Goal: Task Accomplishment & Management: Manage account settings

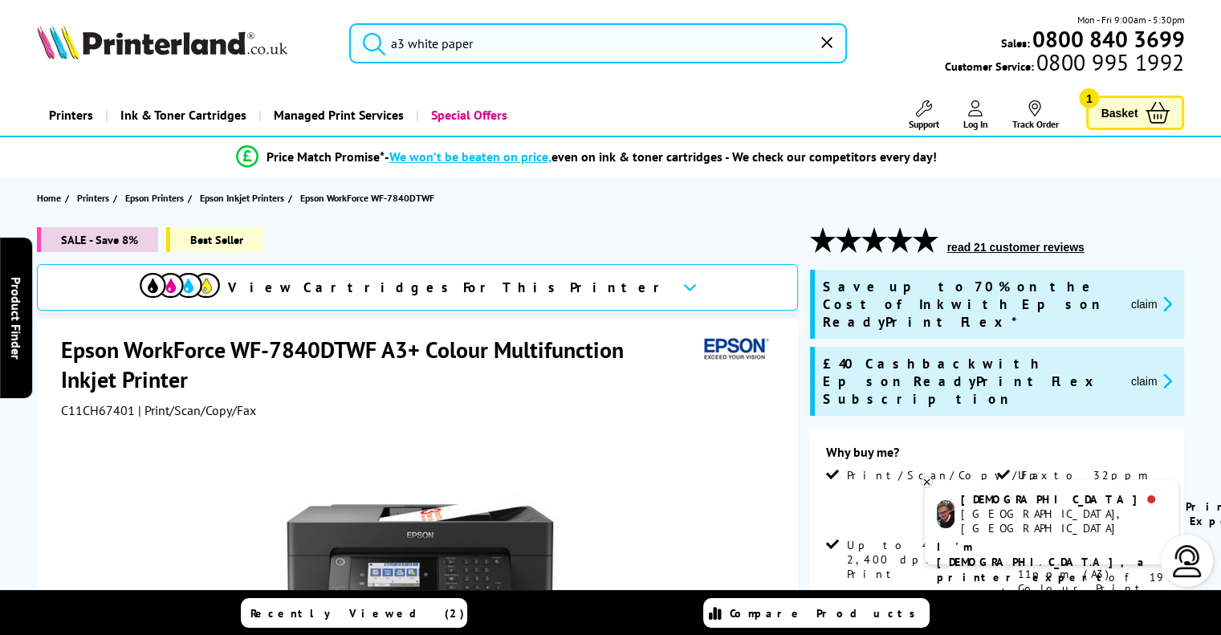
click at [420, 42] on input "a3 white paper" at bounding box center [598, 43] width 498 height 40
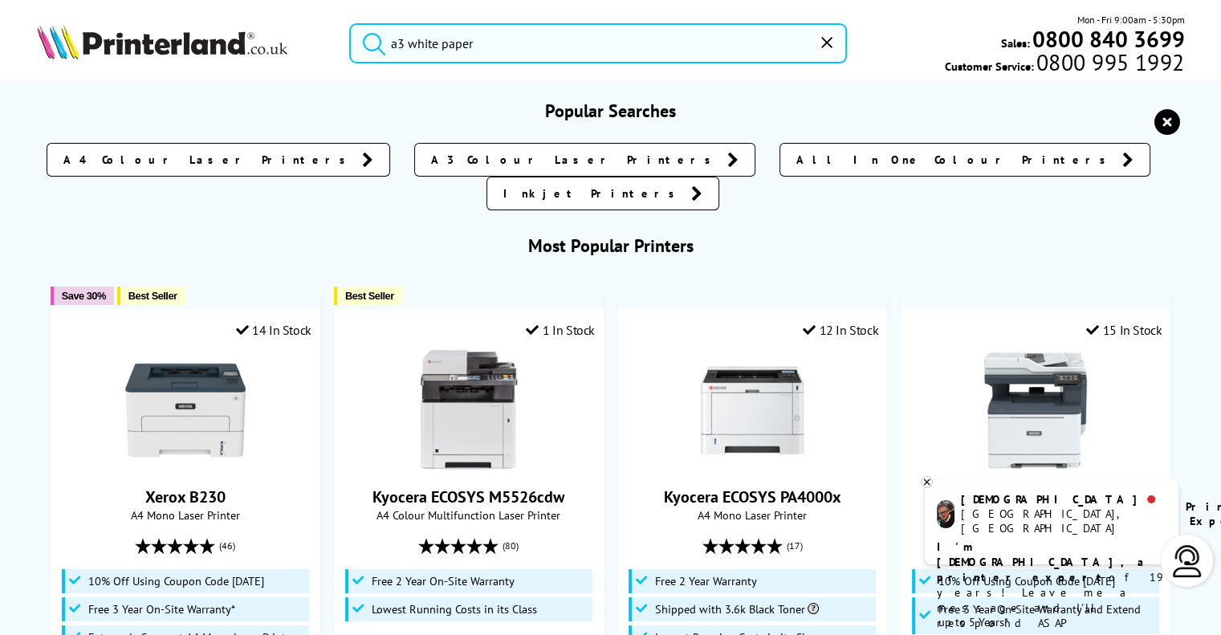
click at [552, 41] on input "a3 white paper" at bounding box center [598, 43] width 498 height 40
click at [350, 23] on button "submit" at bounding box center [370, 40] width 40 height 35
click at [546, 47] on input "a3 white paper" at bounding box center [598, 43] width 498 height 40
click at [350, 23] on button "submit" at bounding box center [370, 40] width 40 height 35
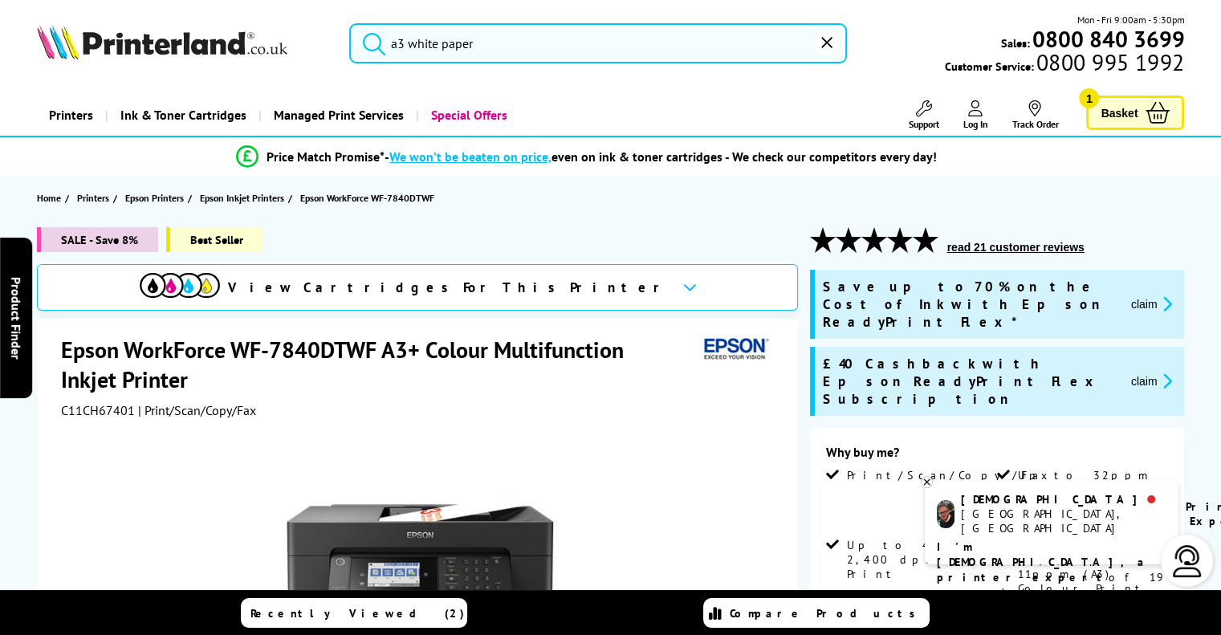
click at [581, 63] on input "a3 white paper" at bounding box center [598, 43] width 498 height 40
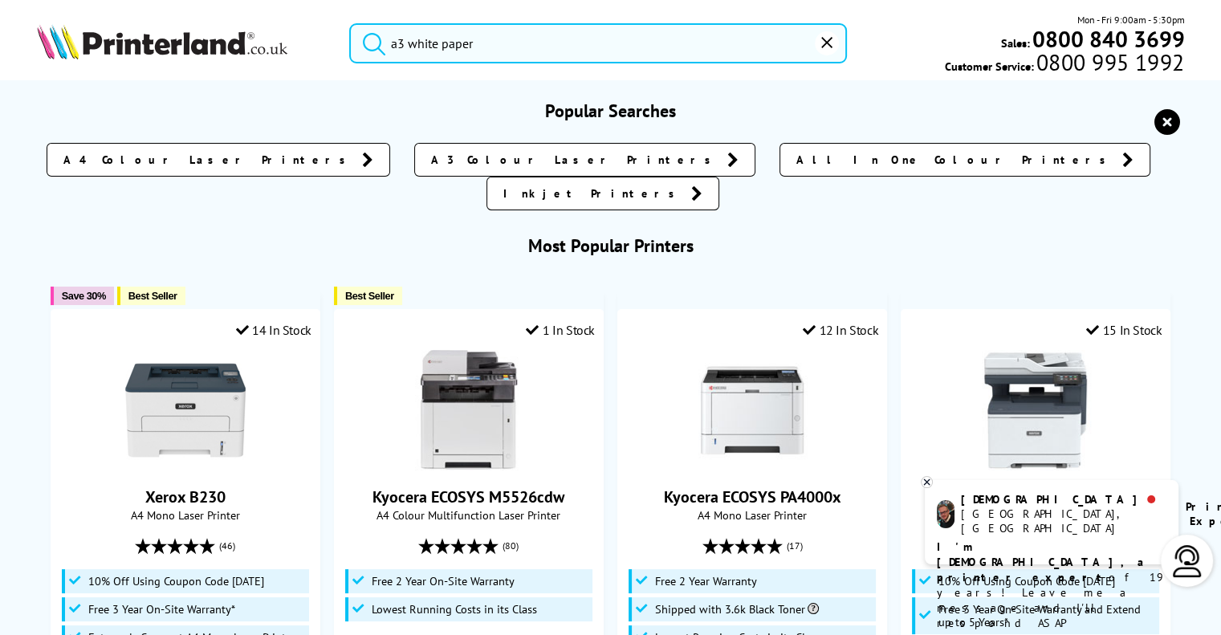
click at [350, 23] on button "submit" at bounding box center [370, 40] width 40 height 35
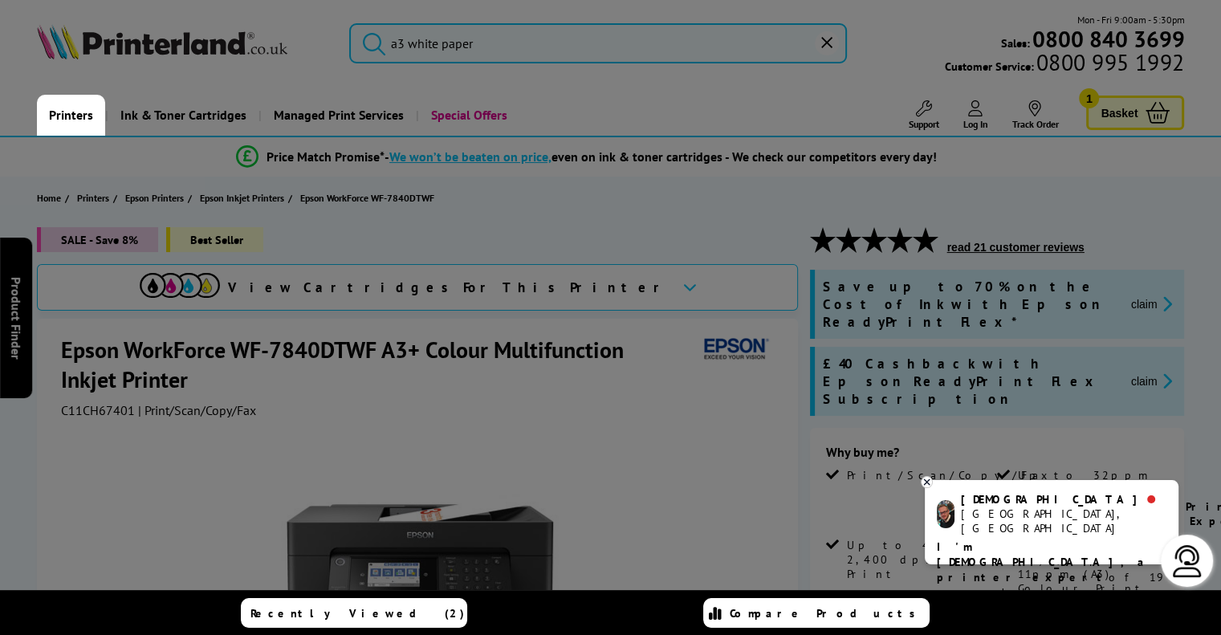
click at [72, 118] on link "Printers" at bounding box center [71, 115] width 68 height 41
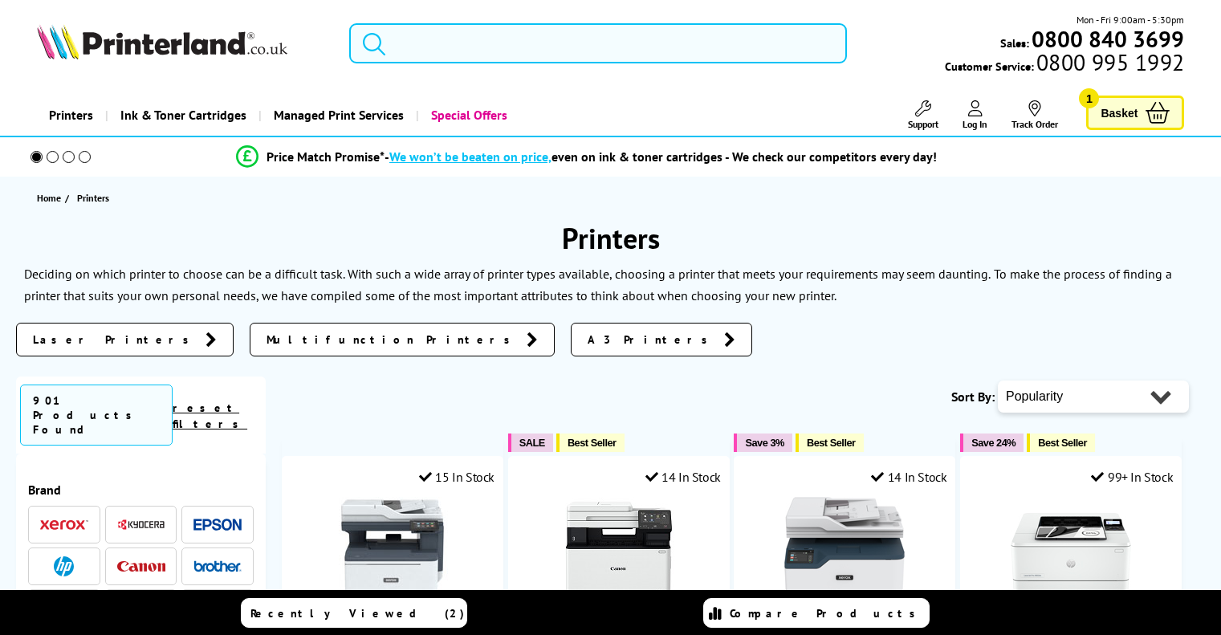
click at [345, 76] on div "Mon - Fri 9:00am - 5:30pm Sales: 0800 840 3699 Customer Service: 0800 995 1992" at bounding box center [610, 47] width 1221 height 71
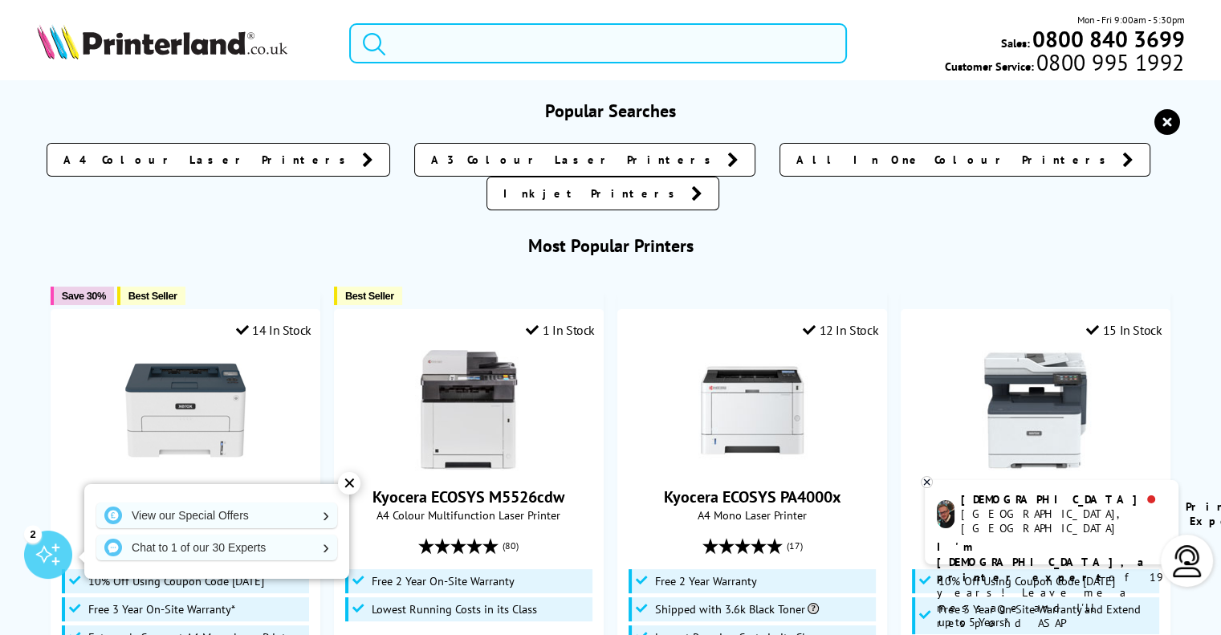
click at [547, 42] on input "search" at bounding box center [598, 43] width 498 height 40
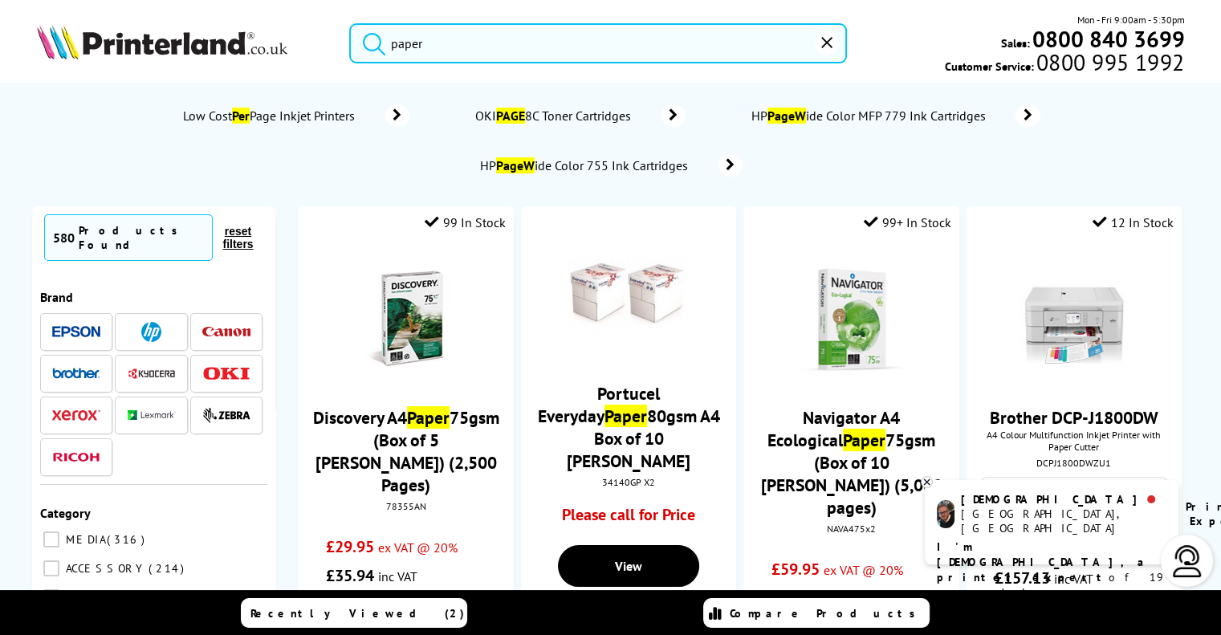
click at [350, 23] on button "submit" at bounding box center [370, 40] width 40 height 35
click at [392, 42] on input "paper" at bounding box center [598, 43] width 498 height 40
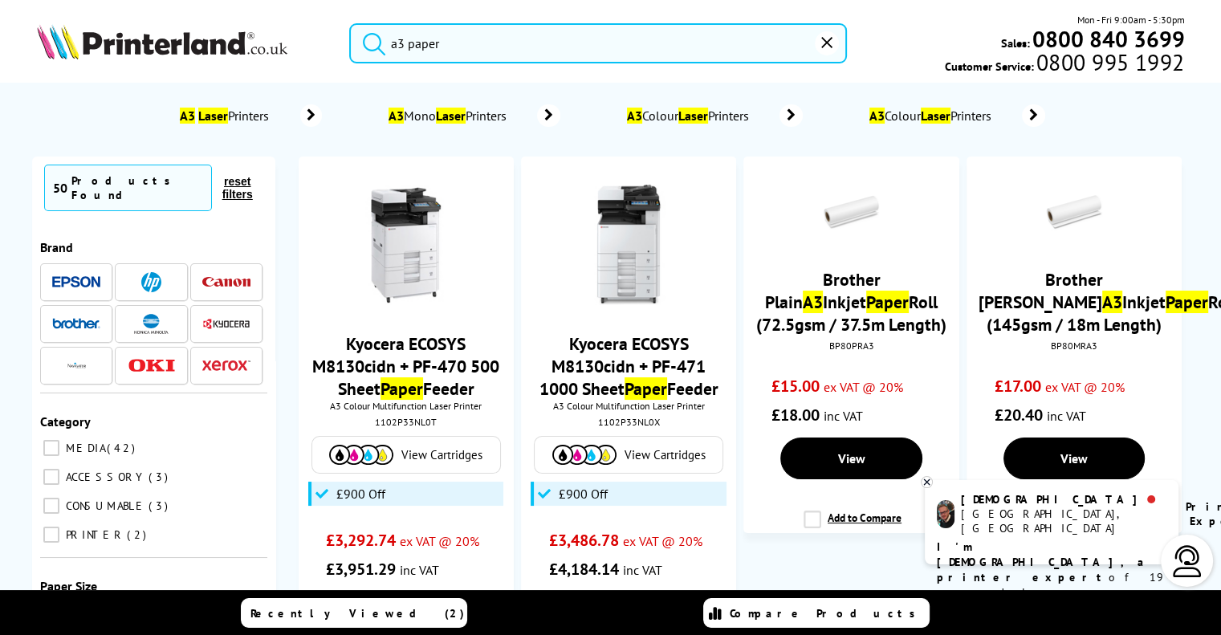
click at [350, 23] on button "submit" at bounding box center [370, 40] width 40 height 35
click at [472, 47] on input "a3 paper" at bounding box center [598, 43] width 498 height 40
click at [350, 23] on button "submit" at bounding box center [370, 40] width 40 height 35
drag, startPoint x: 472, startPoint y: 47, endPoint x: 363, endPoint y: 51, distance: 109.3
click at [363, 51] on form "a3 paper" at bounding box center [598, 43] width 498 height 40
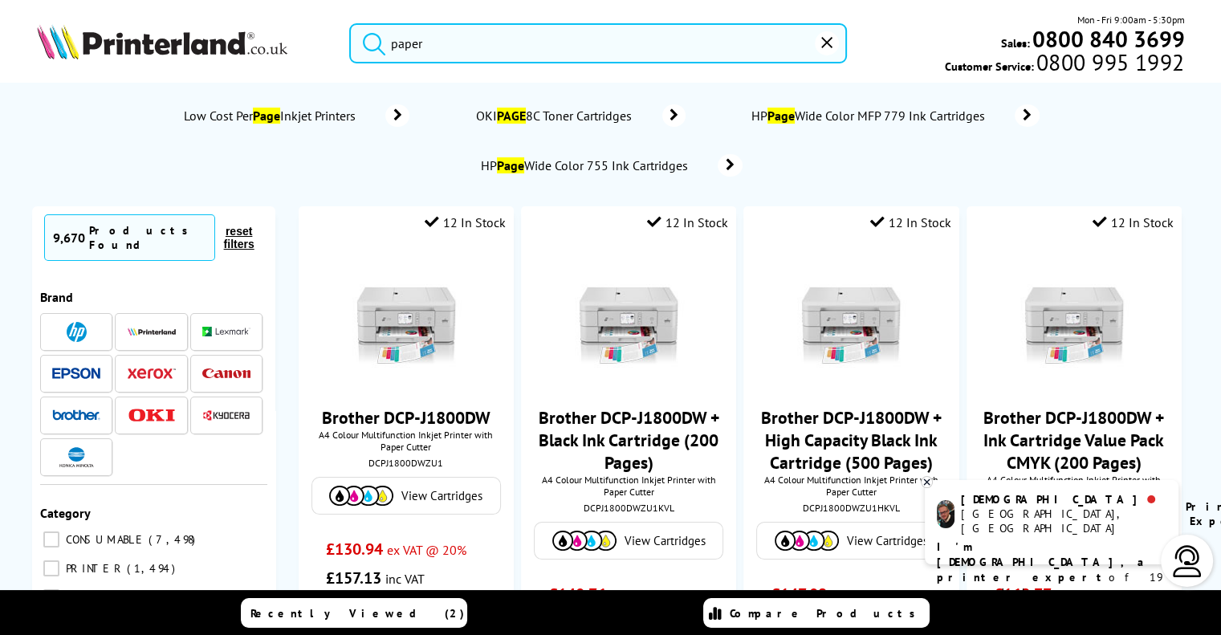
type input "paper"
click at [350, 23] on button "submit" at bounding box center [370, 40] width 40 height 35
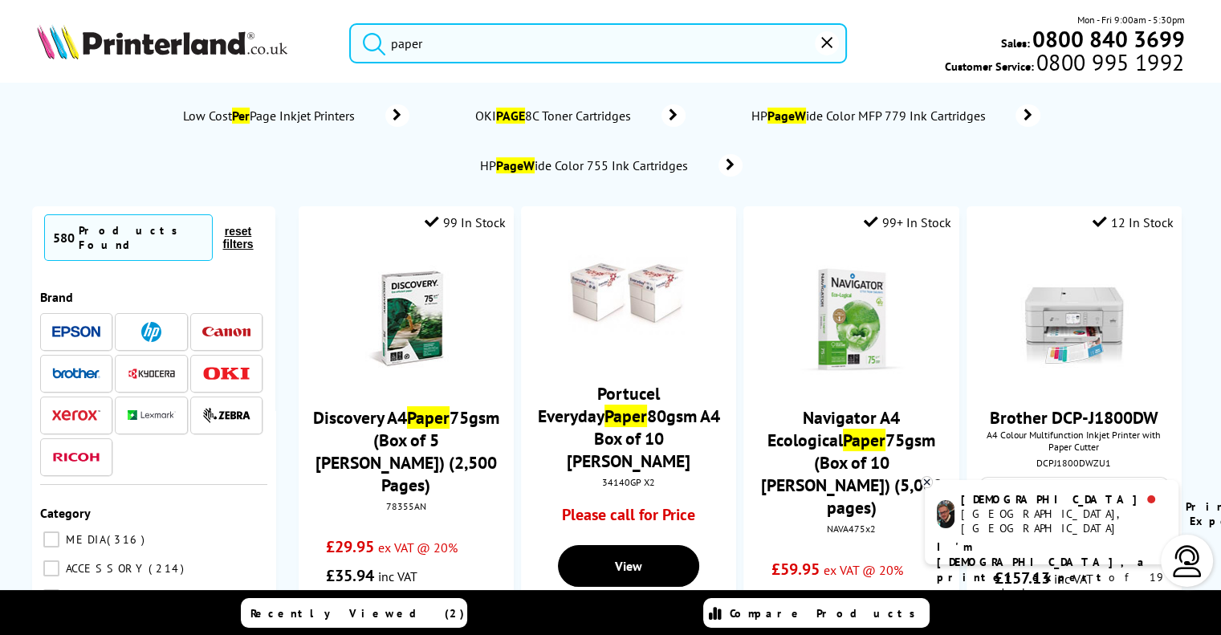
click at [144, 36] on img at bounding box center [162, 41] width 251 height 35
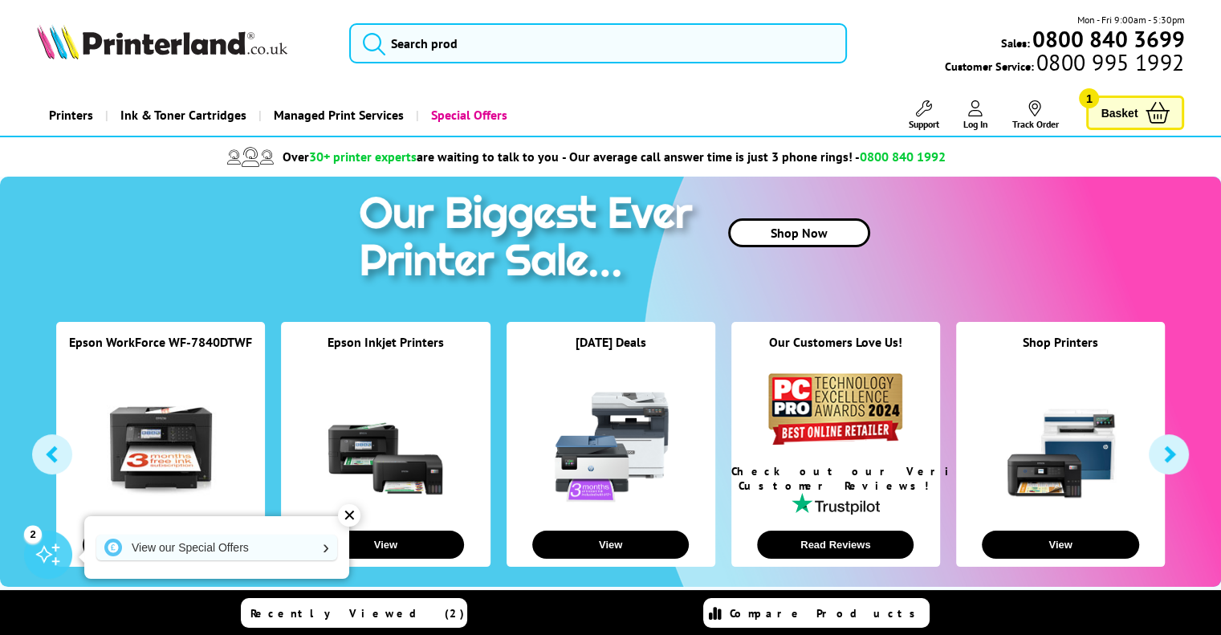
click at [1120, 108] on span "Basket" at bounding box center [1119, 113] width 37 height 22
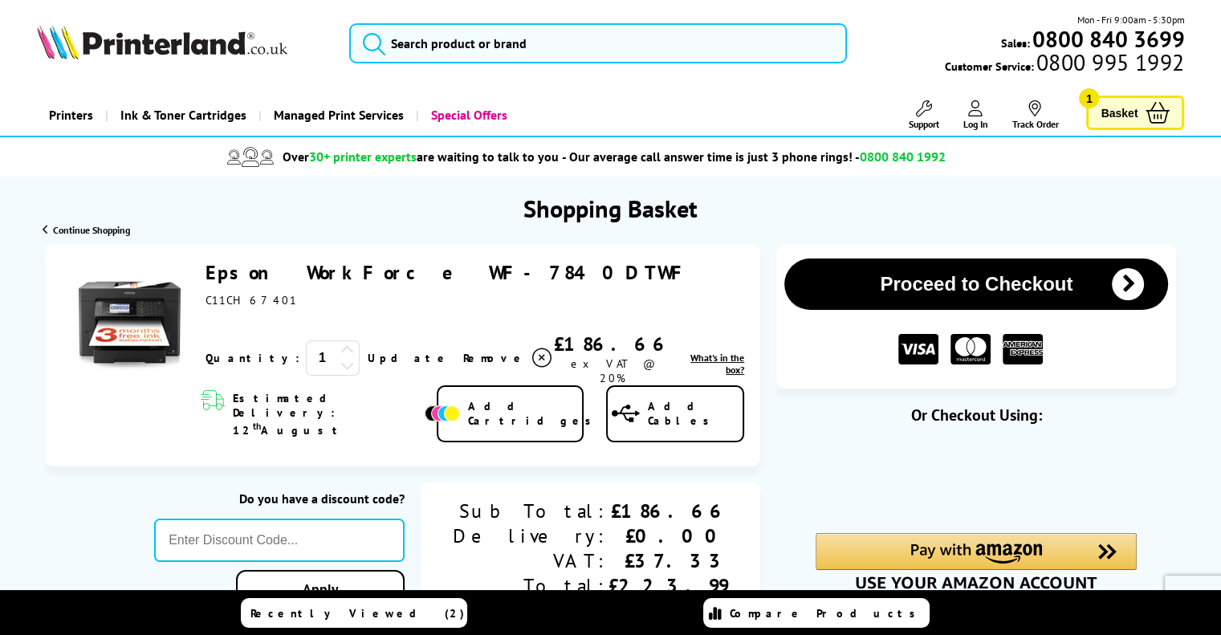
click at [977, 121] on span "Log In" at bounding box center [975, 124] width 25 height 12
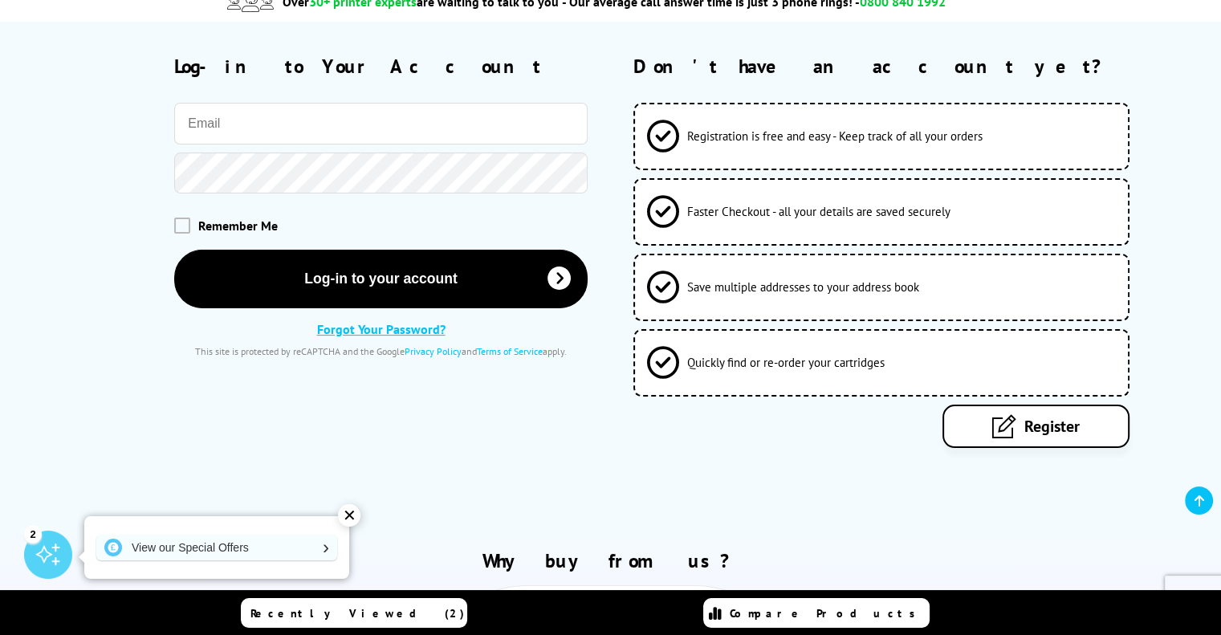
click at [344, 517] on div "✕" at bounding box center [349, 515] width 22 height 22
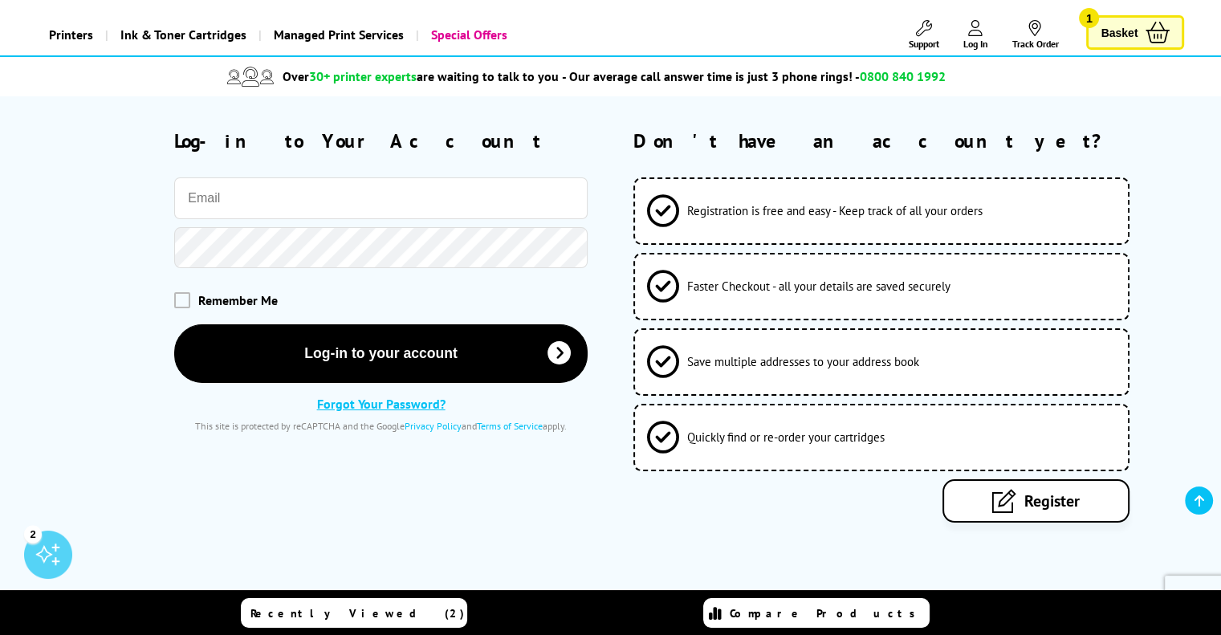
scroll to position [80, 0]
click at [1005, 521] on link "Register" at bounding box center [1036, 500] width 187 height 43
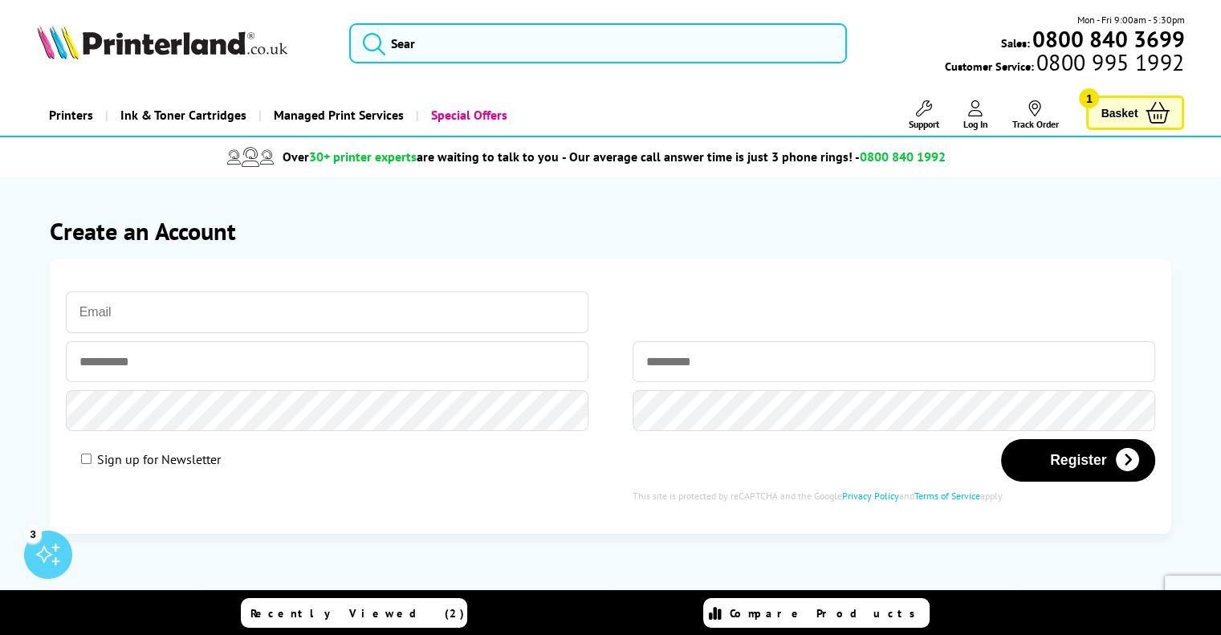
click at [223, 317] on input "email" at bounding box center [328, 312] width 524 height 42
type input "[PERSON_NAME][EMAIL_ADDRESS][DOMAIN_NAME]"
type input "***"
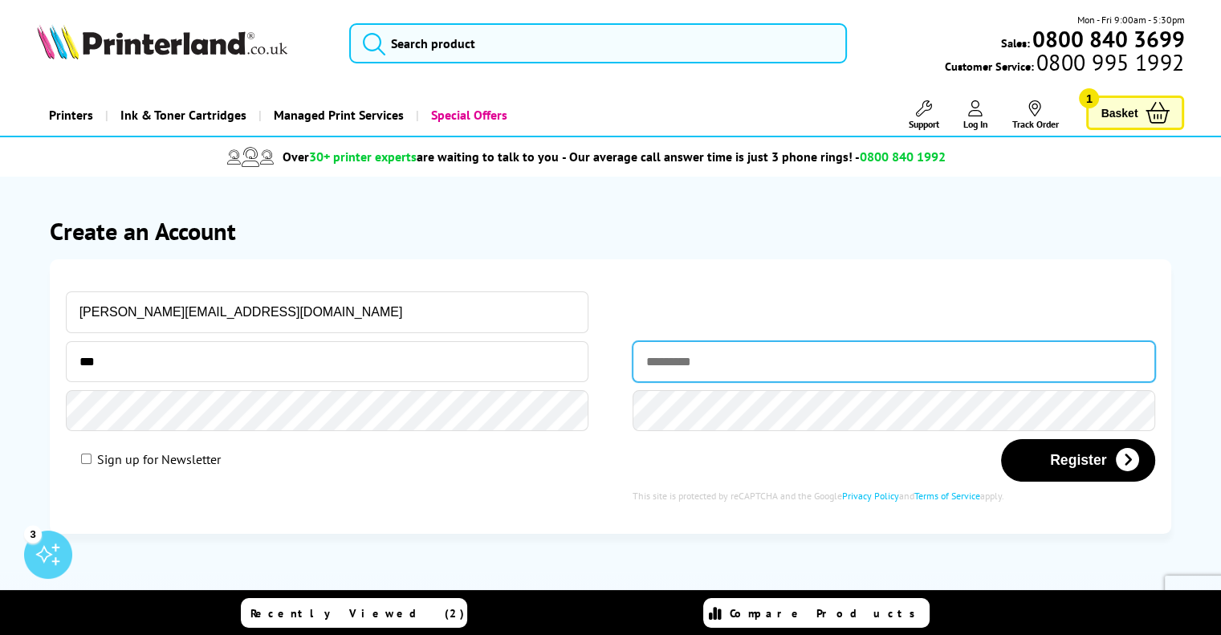
type input "*****"
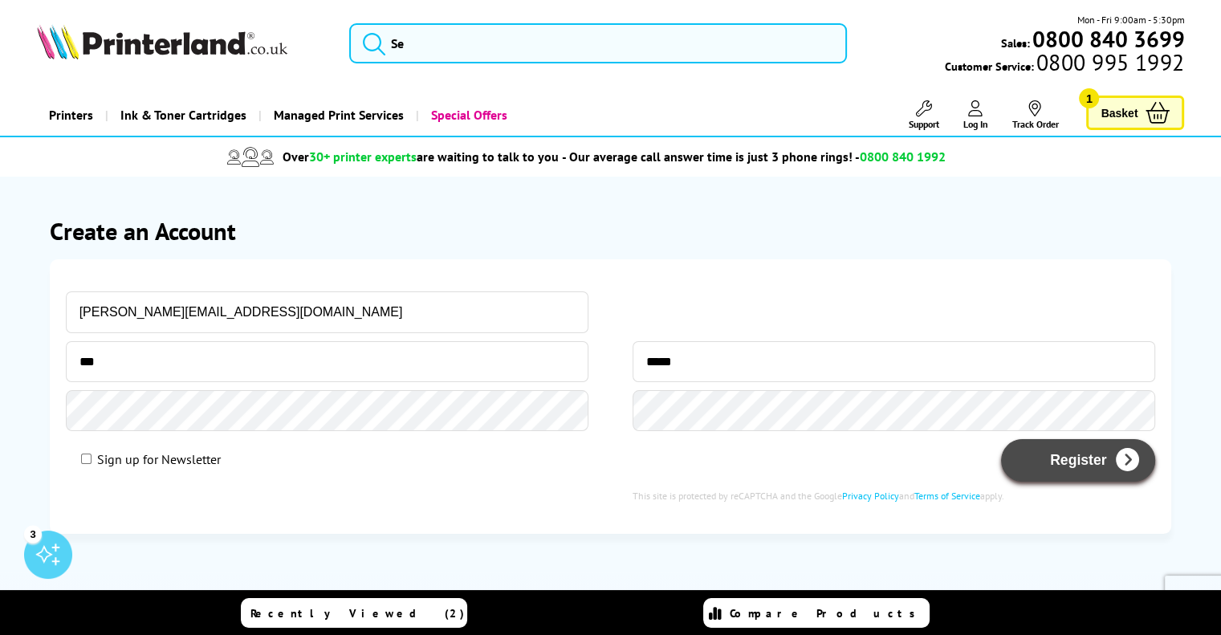
click at [1068, 472] on button "Register" at bounding box center [1078, 460] width 154 height 43
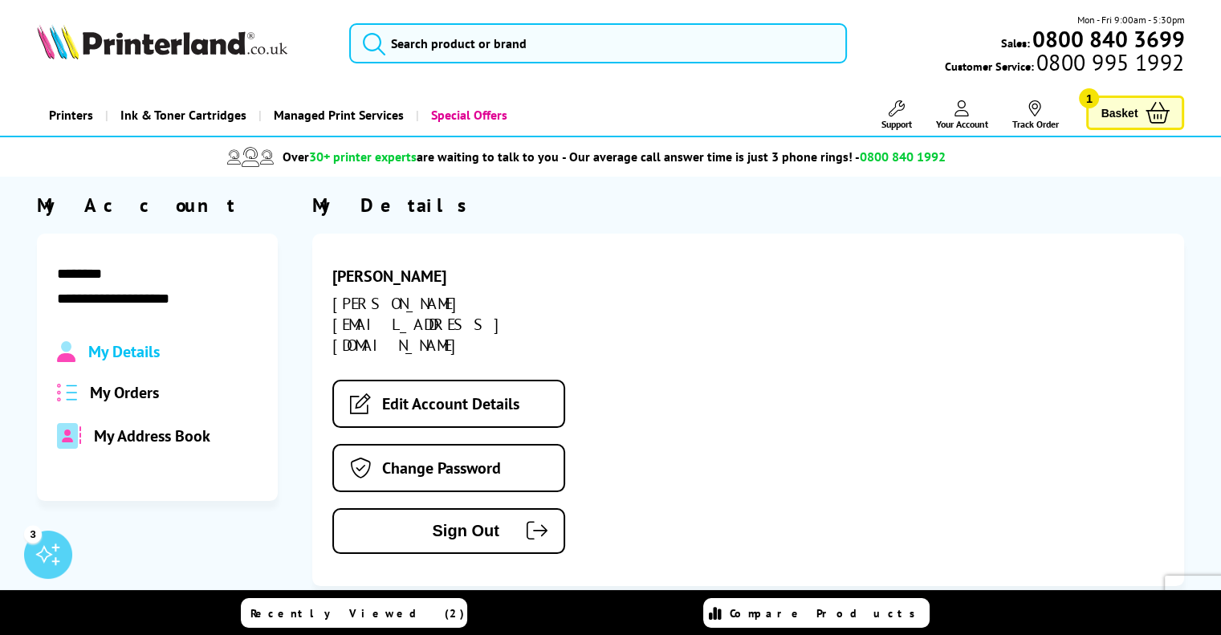
click at [804, 263] on div "[PERSON_NAME] [PERSON_NAME][EMAIL_ADDRESS][DOMAIN_NAME] Edit Account Details Ch…" at bounding box center [748, 410] width 873 height 353
click at [132, 397] on span "My Orders" at bounding box center [124, 392] width 69 height 21
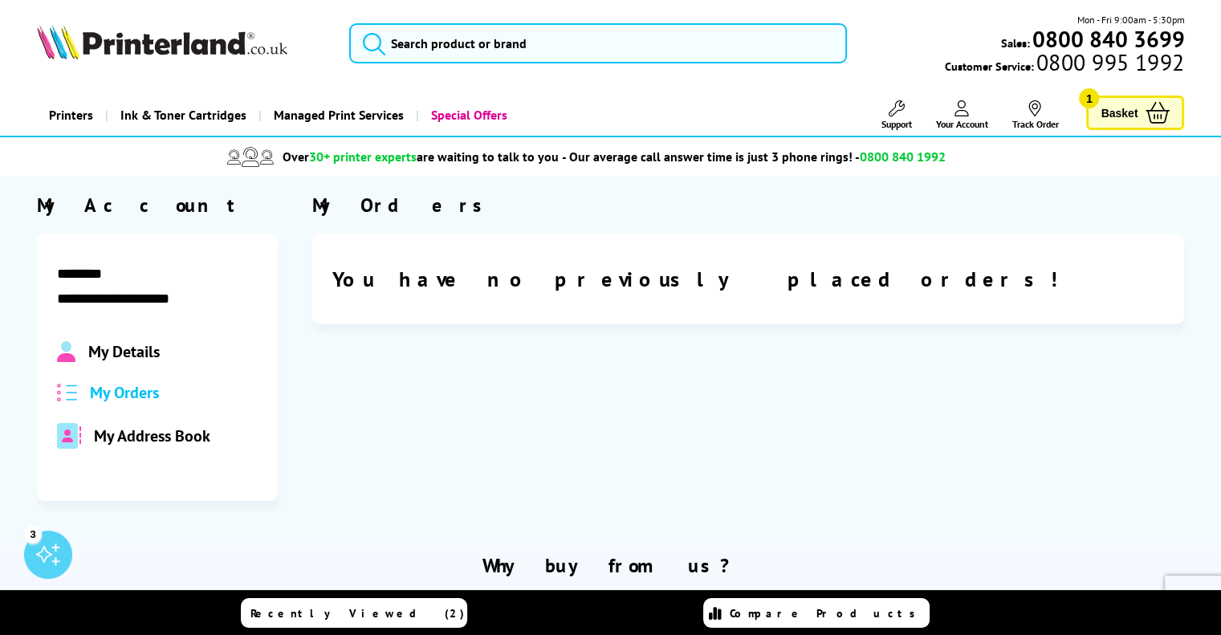
click at [137, 420] on div "My Details My Orders My Address Book" at bounding box center [157, 395] width 201 height 108
click at [132, 423] on div "My Address Book" at bounding box center [157, 436] width 201 height 26
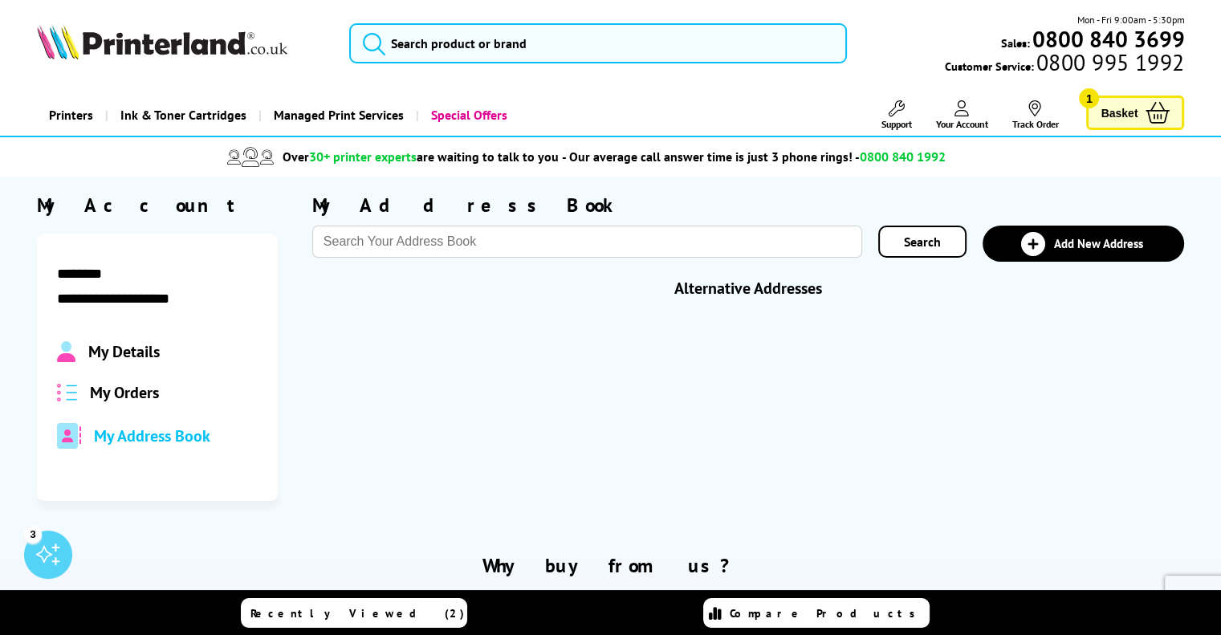
click at [116, 364] on div "My Details My Orders My Address Book" at bounding box center [157, 395] width 201 height 108
click at [116, 351] on span "My Details" at bounding box center [123, 351] width 71 height 21
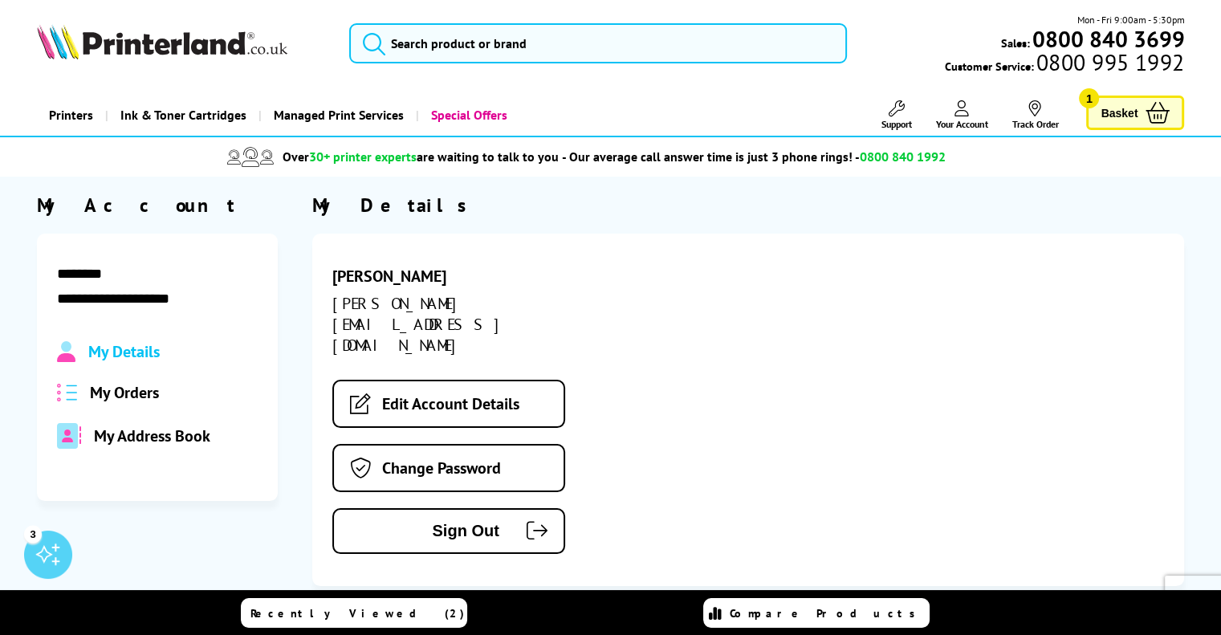
click at [125, 430] on span "My Address Book" at bounding box center [152, 436] width 116 height 21
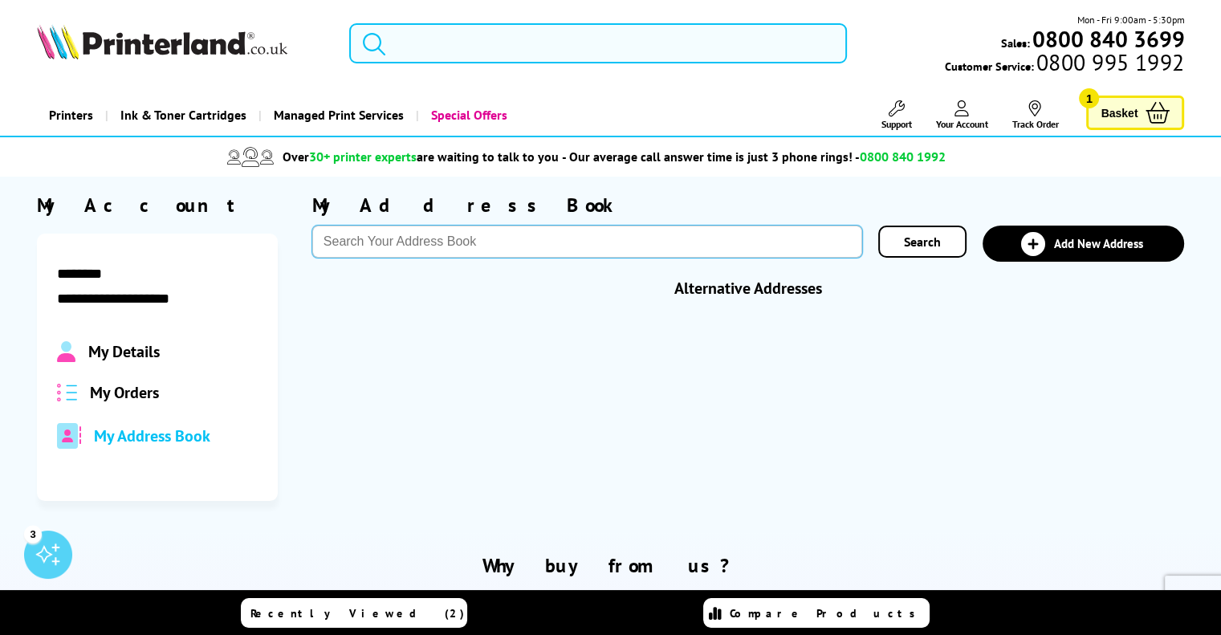
click at [344, 228] on input "text" at bounding box center [587, 242] width 550 height 32
click at [1109, 248] on span "Add New Address" at bounding box center [1098, 243] width 89 height 15
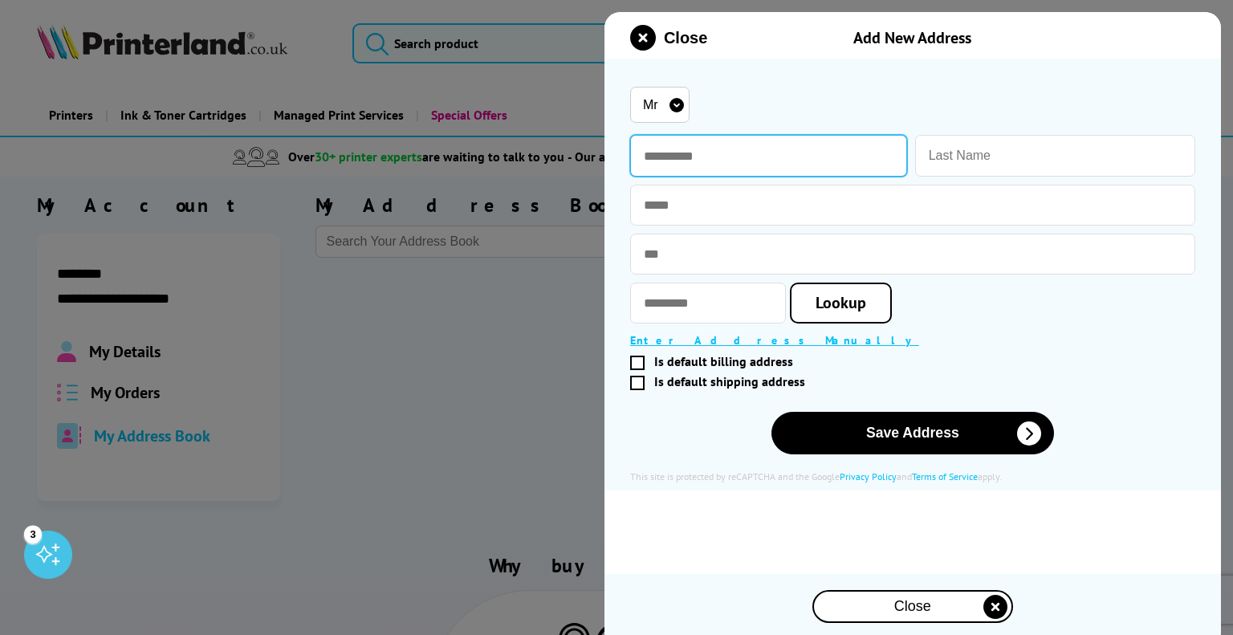
click at [689, 162] on input "text" at bounding box center [768, 156] width 277 height 42
type input "***"
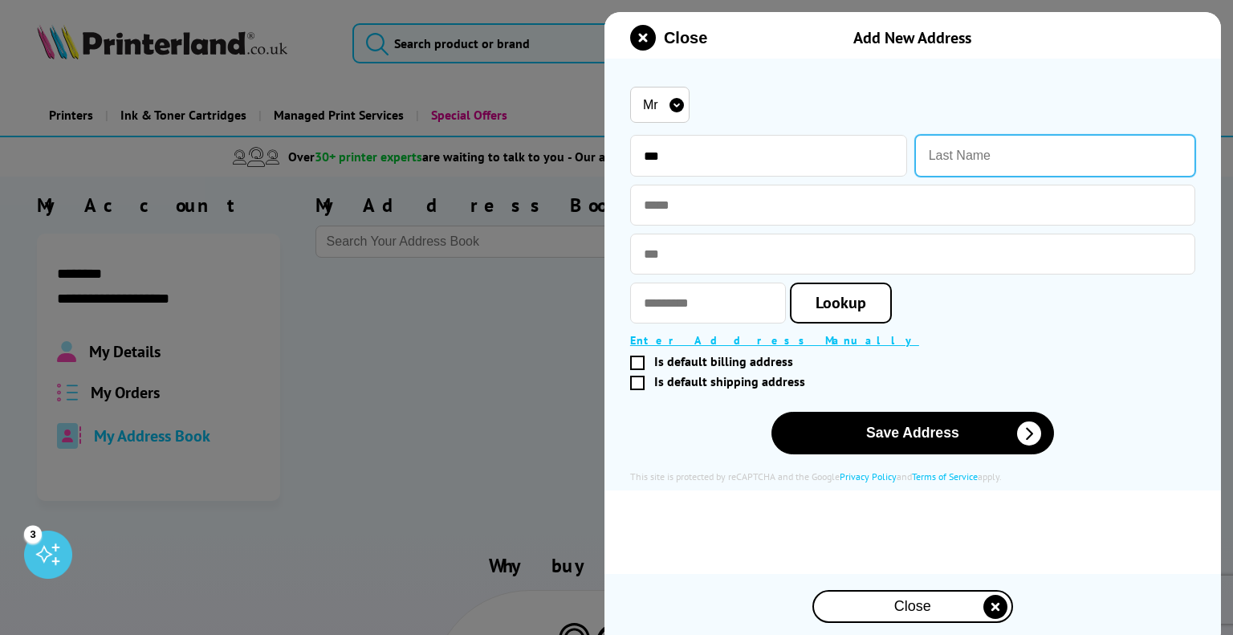
type input "[PERSON_NAME]"
type input "**********"
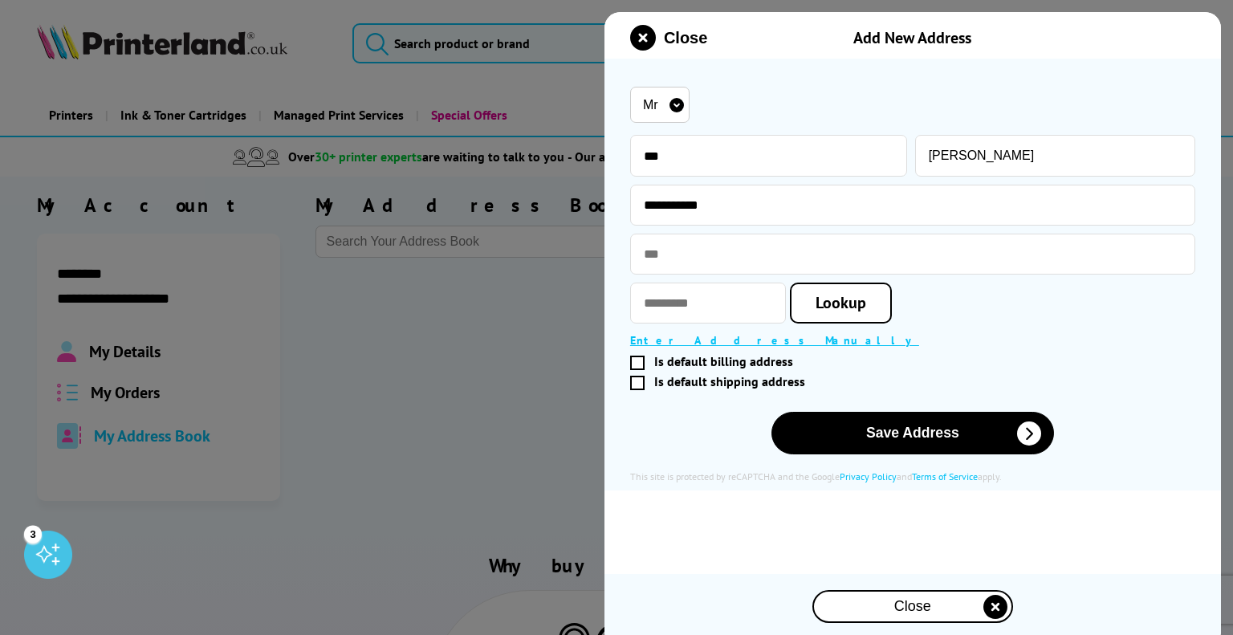
type input "********"
click at [907, 428] on button "Save Address" at bounding box center [913, 433] width 283 height 43
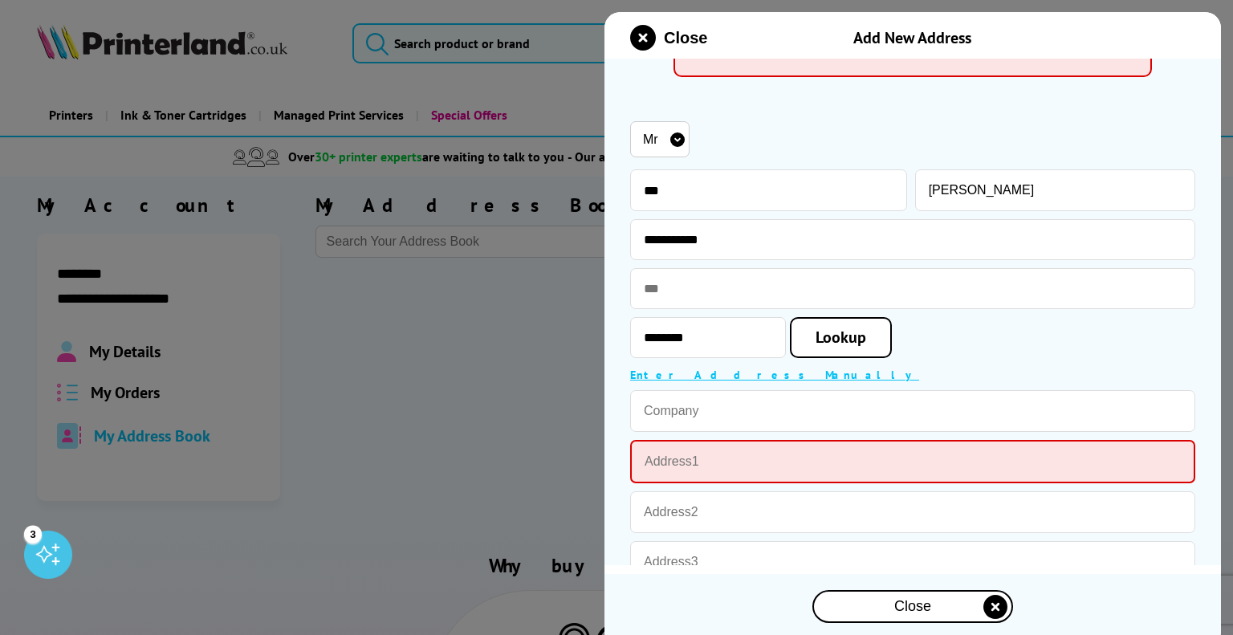
scroll to position [160, 0]
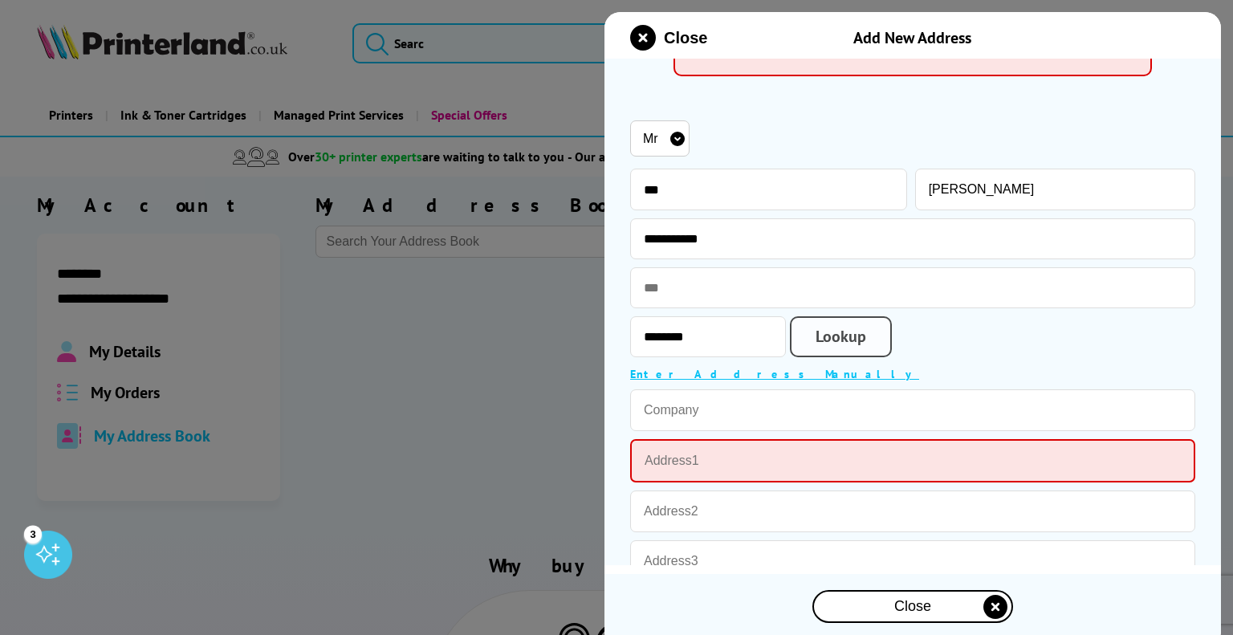
click at [836, 339] on link "Lookup" at bounding box center [841, 336] width 102 height 41
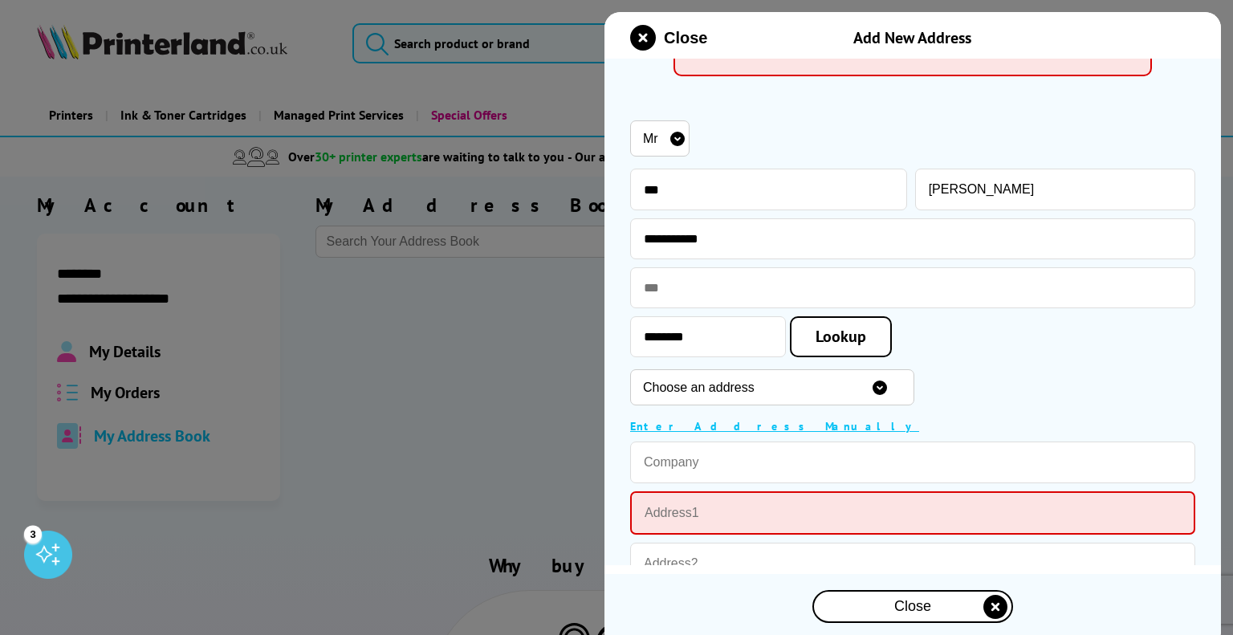
click at [776, 396] on select "Choose an address [STREET_ADDRESS][GEOGRAPHIC_DATA][STREET_ADDRESS] [STREET_ADD…" at bounding box center [772, 387] width 284 height 36
select select "GB|RM|B|24096468"
click at [630, 370] on select "Choose an address [STREET_ADDRESS][GEOGRAPHIC_DATA][STREET_ADDRESS] [STREET_ADD…" at bounding box center [772, 387] width 284 height 36
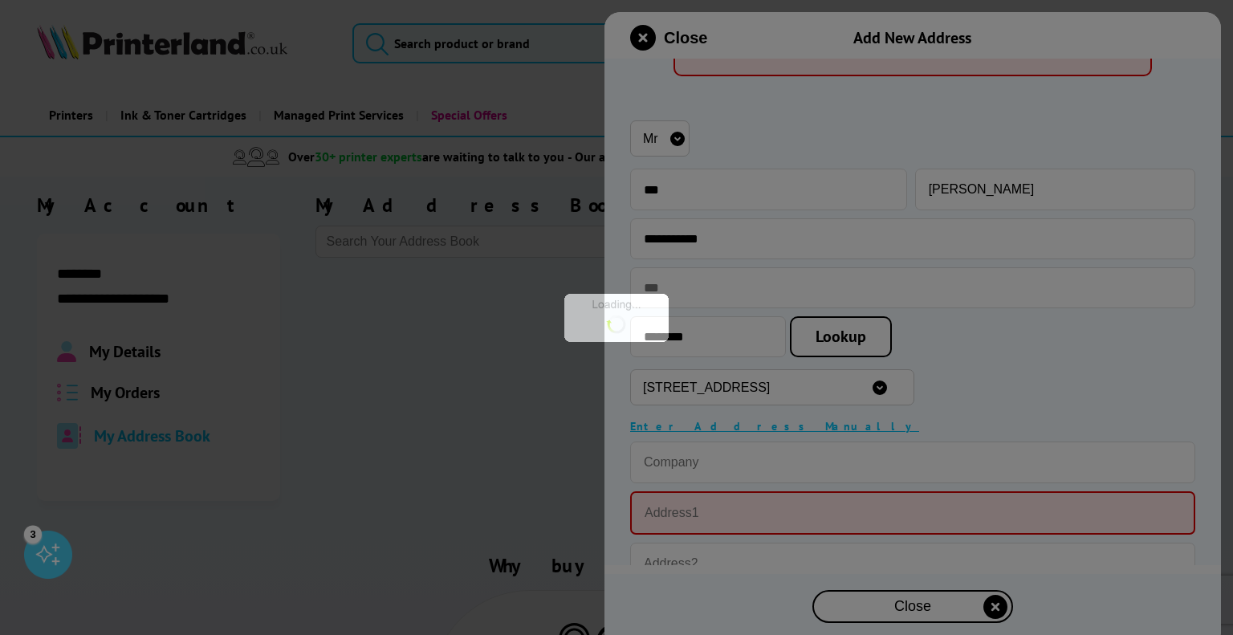
type input "[STREET_ADDRESS]"
type input "[GEOGRAPHIC_DATA]"
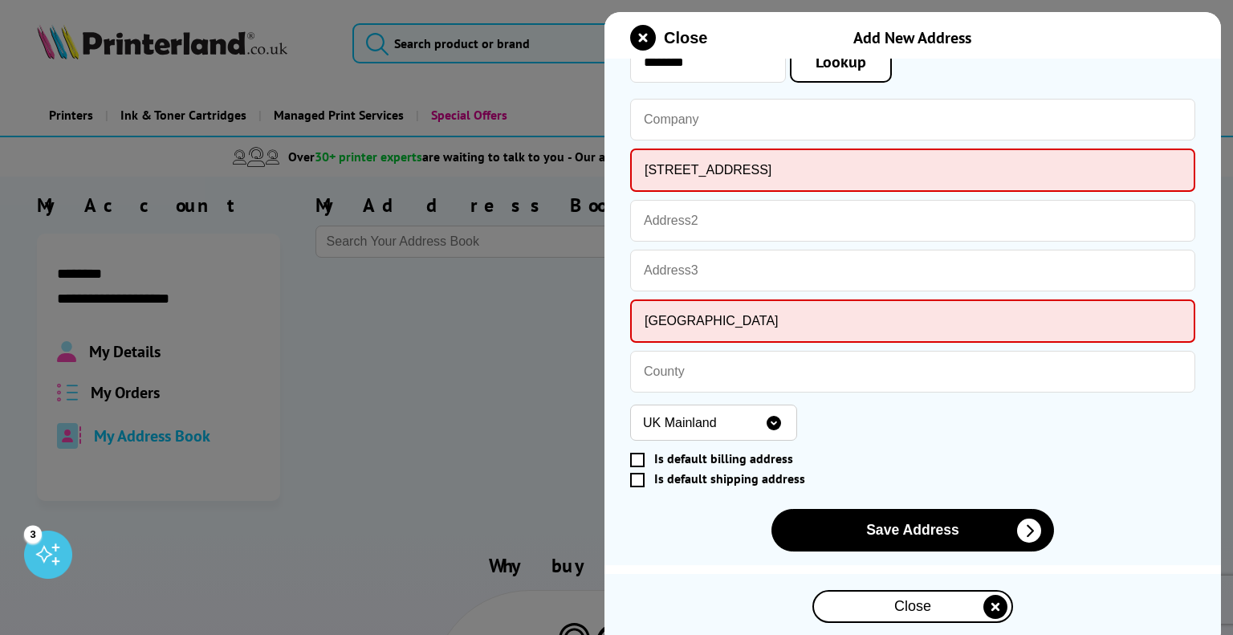
scroll to position [456, 0]
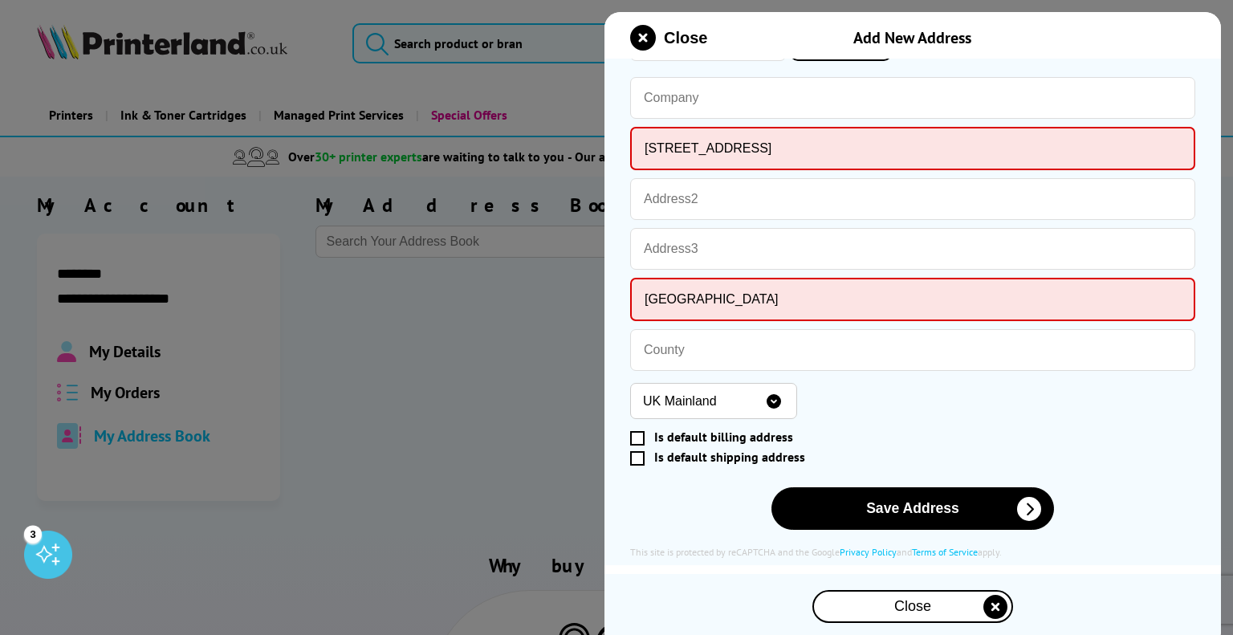
click at [642, 436] on span at bounding box center [637, 438] width 14 height 14
click at [642, 438] on input "Is default billing address" at bounding box center [910, 438] width 552 height 0
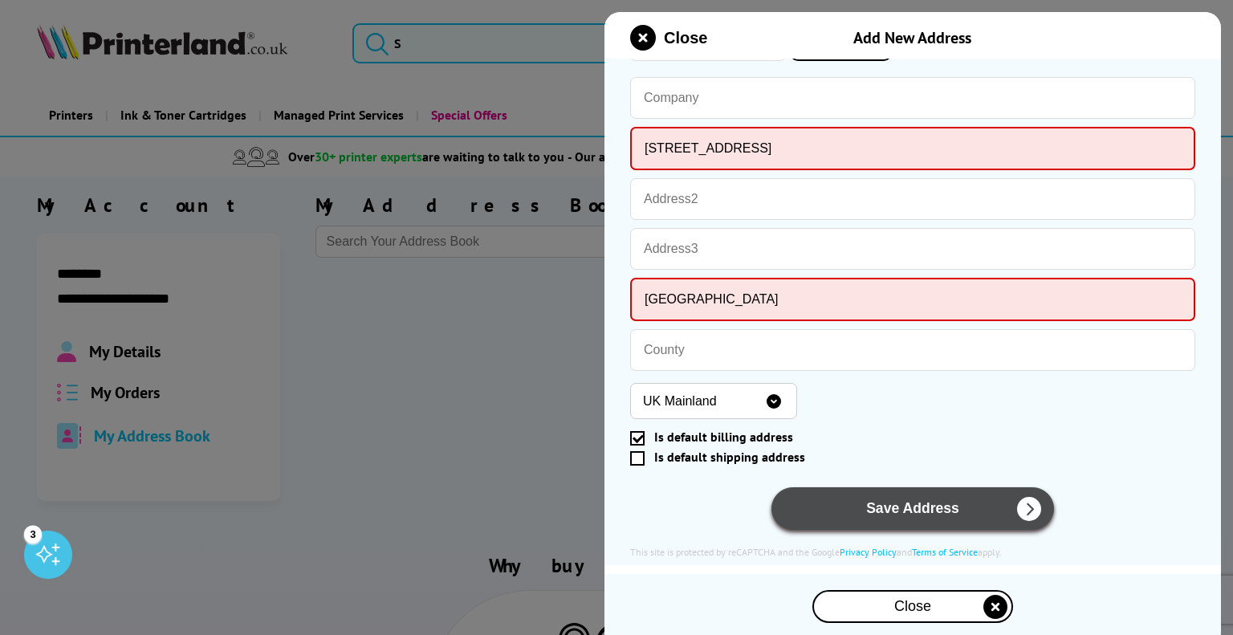
click at [935, 509] on button "Save Address" at bounding box center [913, 508] width 283 height 43
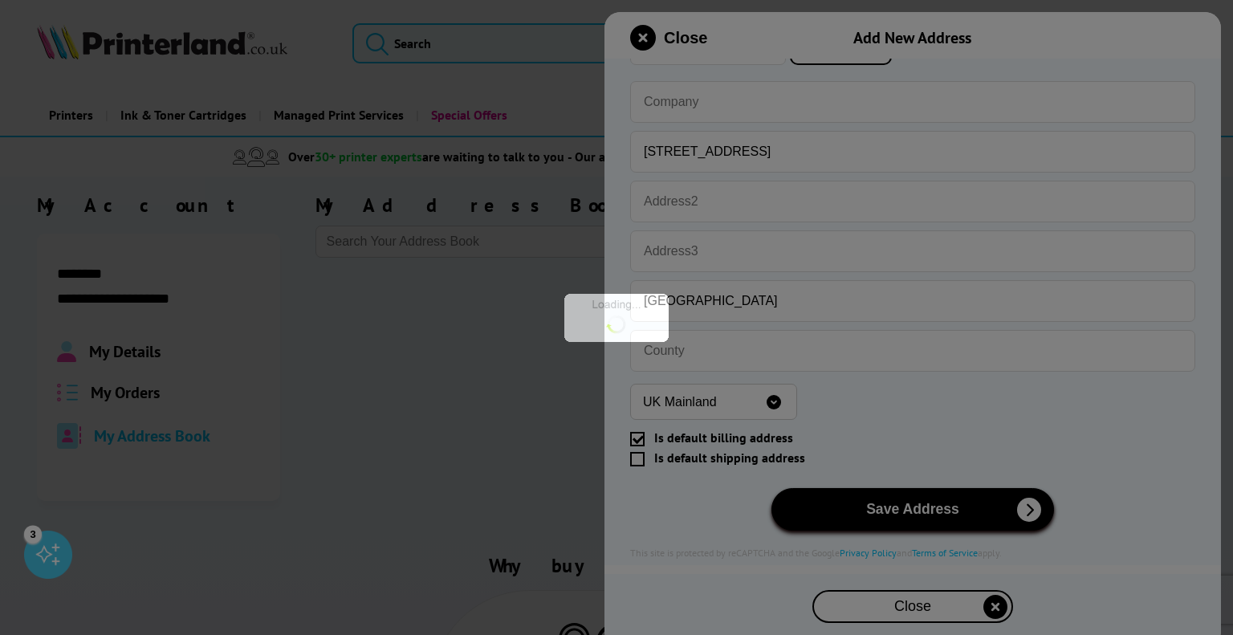
scroll to position [452, 0]
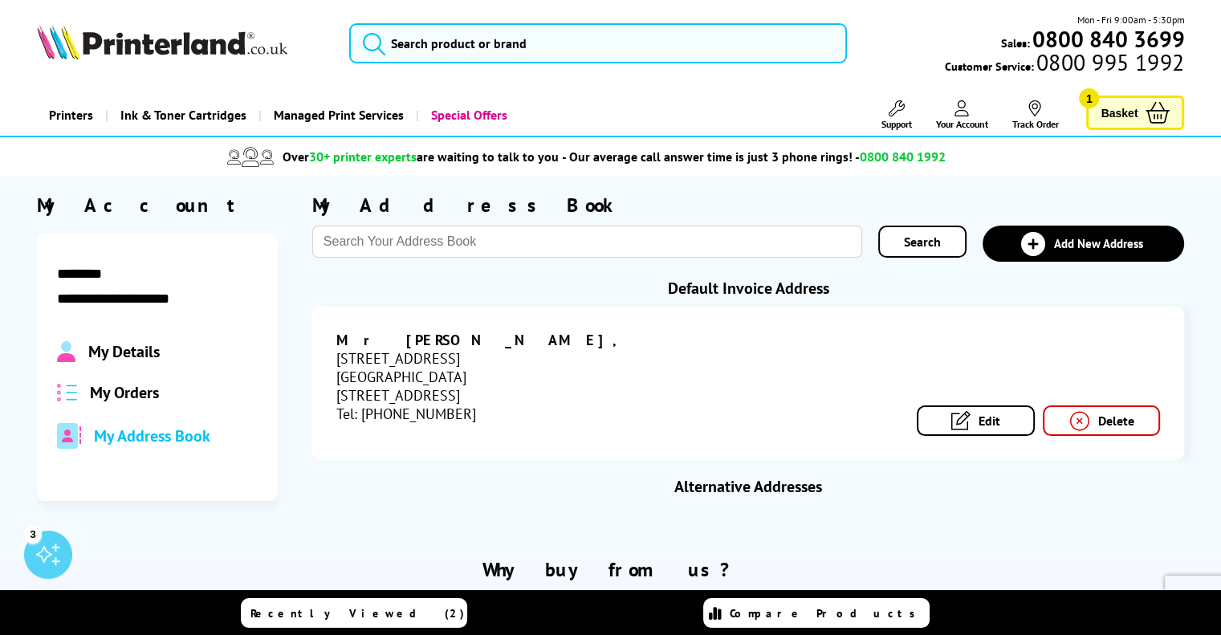
click at [1013, 408] on link "Edit" at bounding box center [976, 421] width 118 height 31
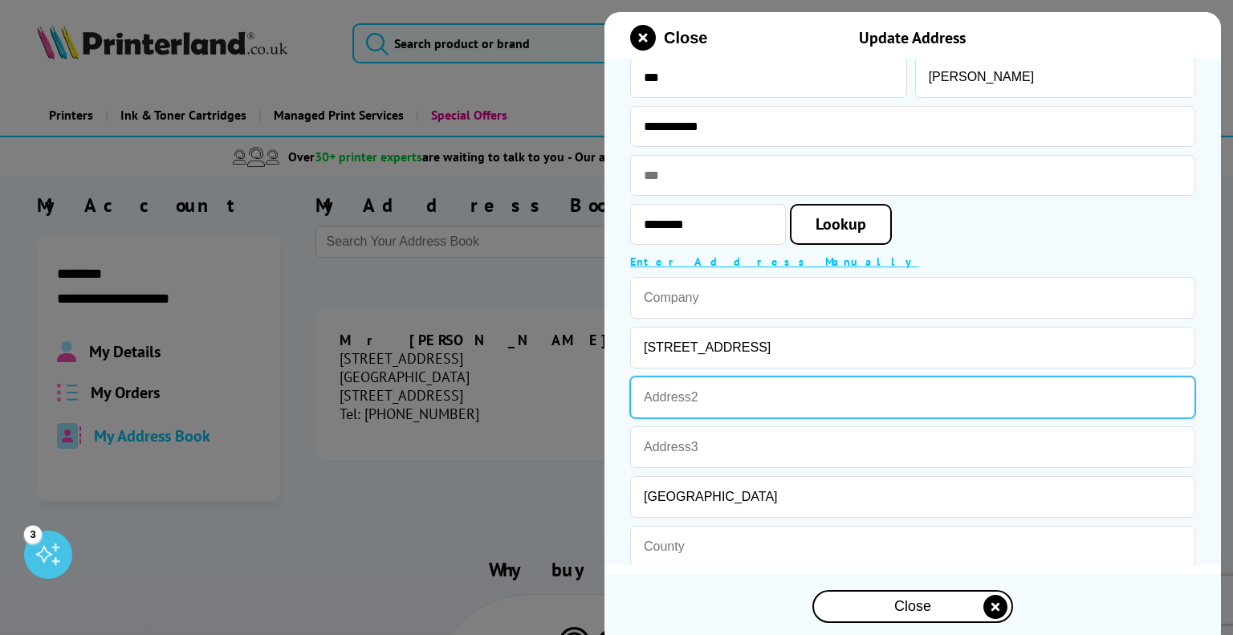
click at [700, 404] on input "text" at bounding box center [912, 398] width 565 height 42
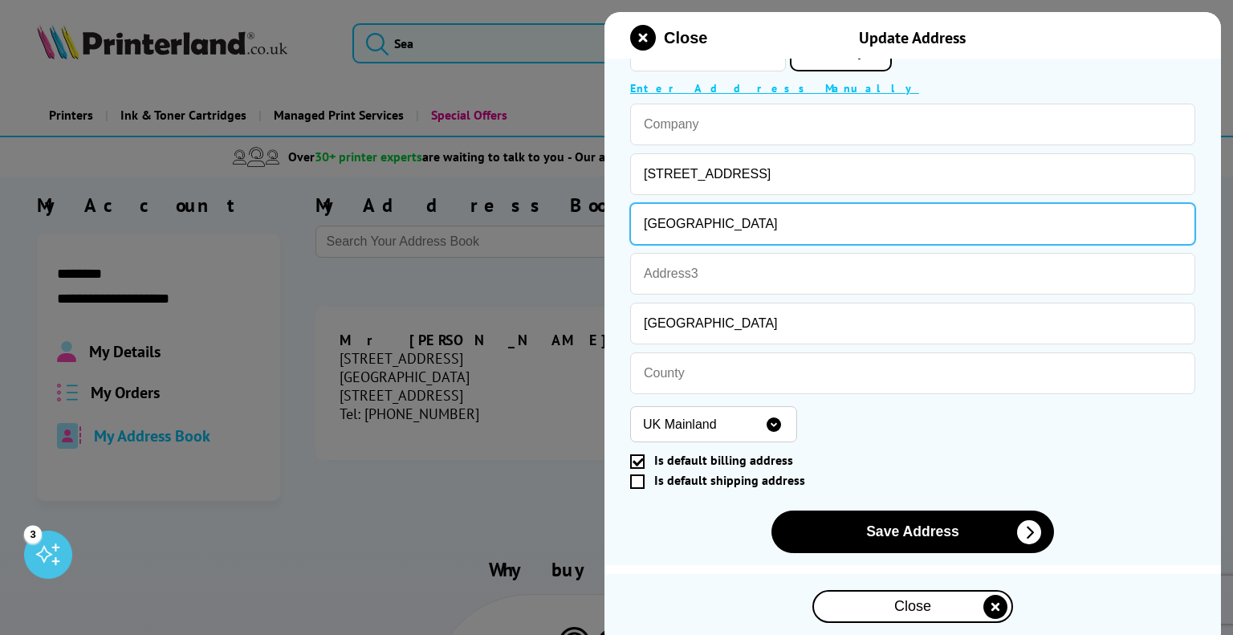
scroll to position [275, 0]
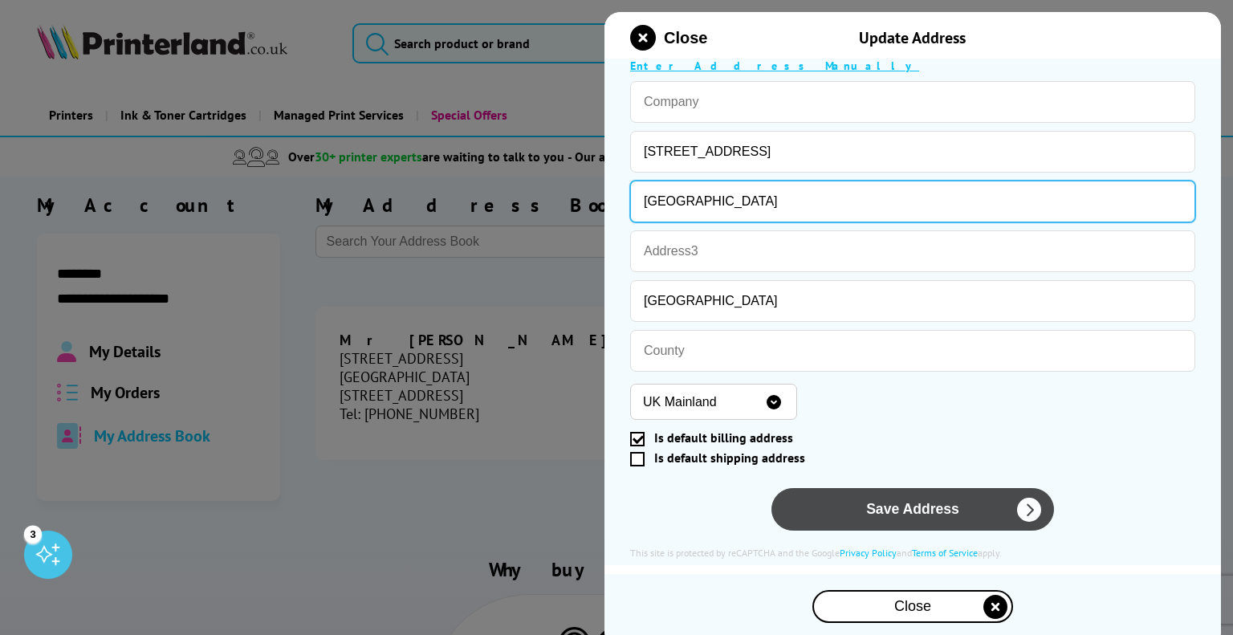
type input "[GEOGRAPHIC_DATA]"
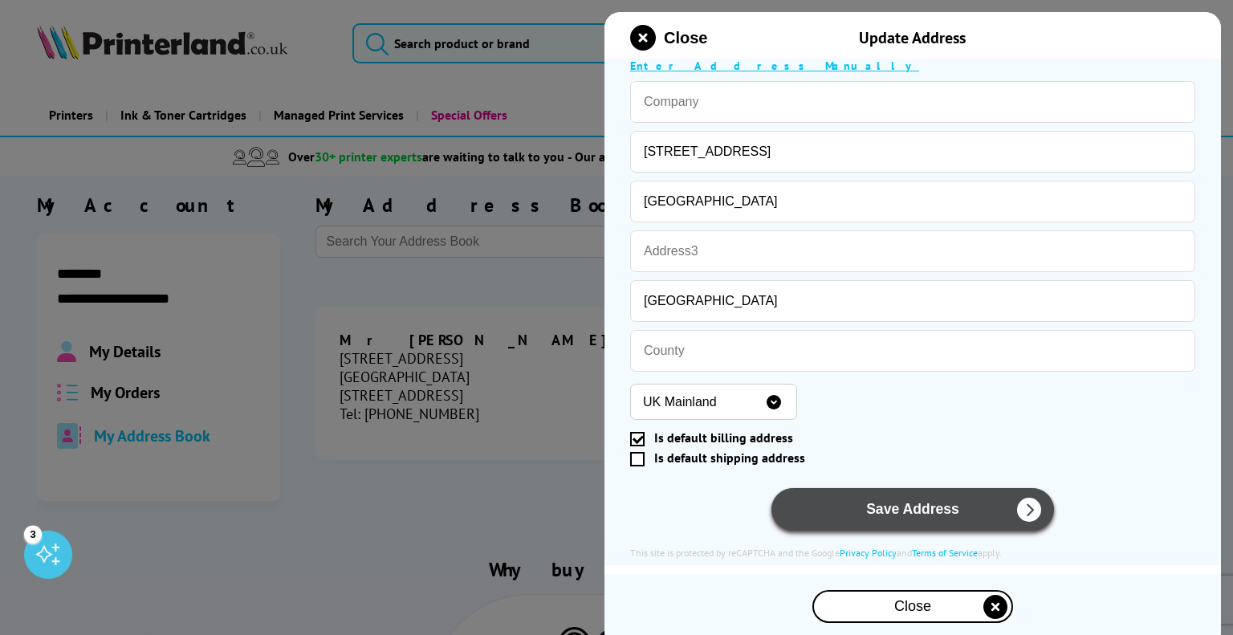
click at [874, 509] on button "Save Address" at bounding box center [913, 509] width 283 height 43
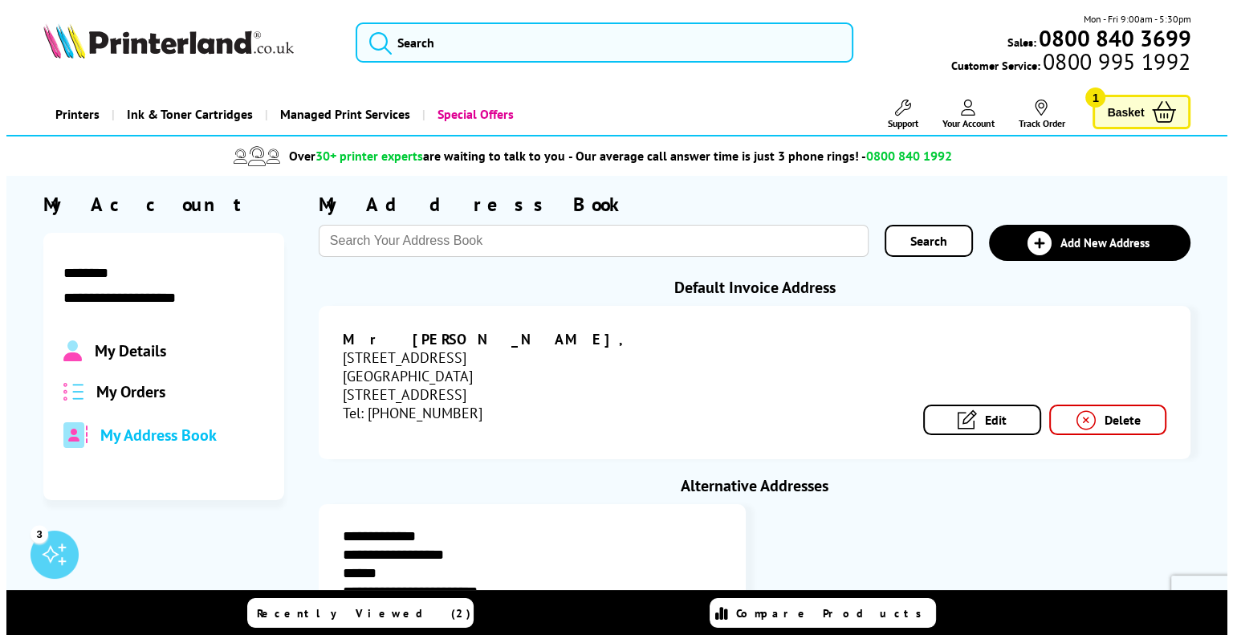
scroll to position [2, 0]
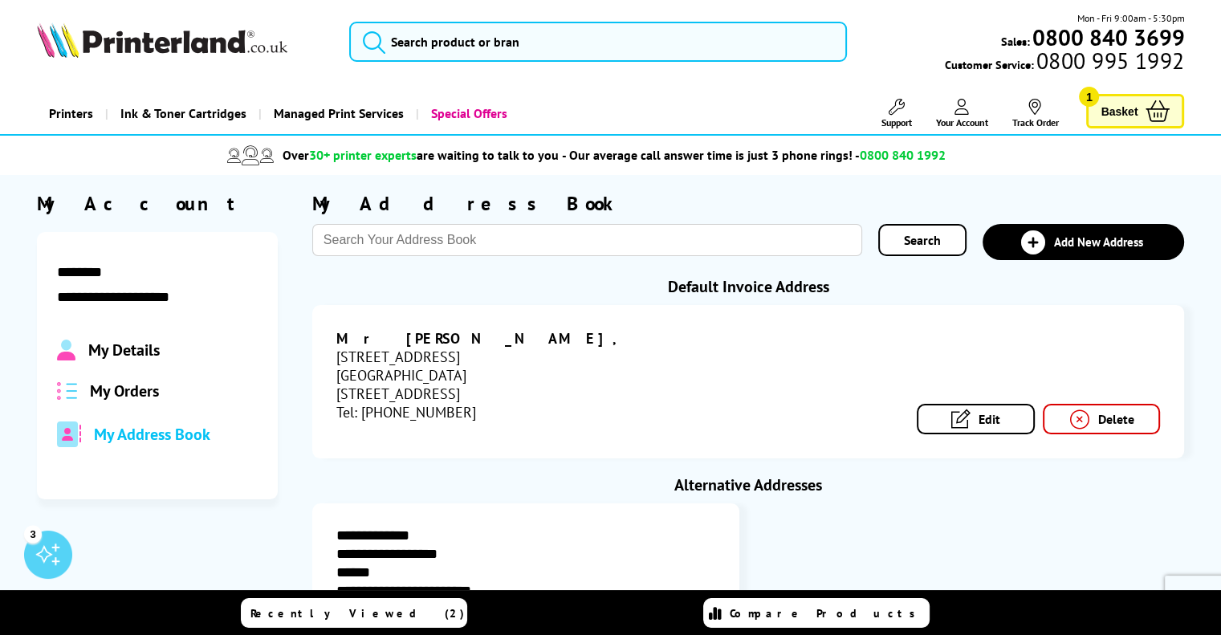
click at [960, 532] on div "**********" at bounding box center [748, 603] width 873 height 201
click at [527, 386] on div "[STREET_ADDRESS]" at bounding box center [542, 394] width 412 height 18
click at [1011, 422] on link "Edit" at bounding box center [976, 419] width 118 height 31
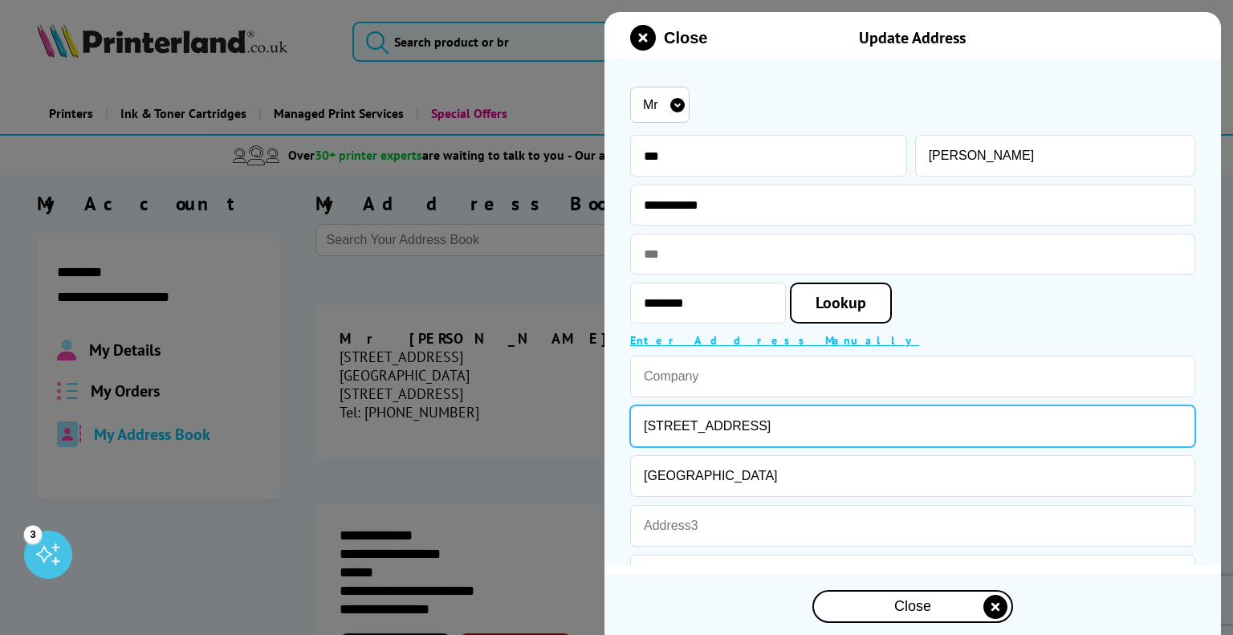
click at [777, 430] on input "[STREET_ADDRESS]" at bounding box center [912, 427] width 565 height 42
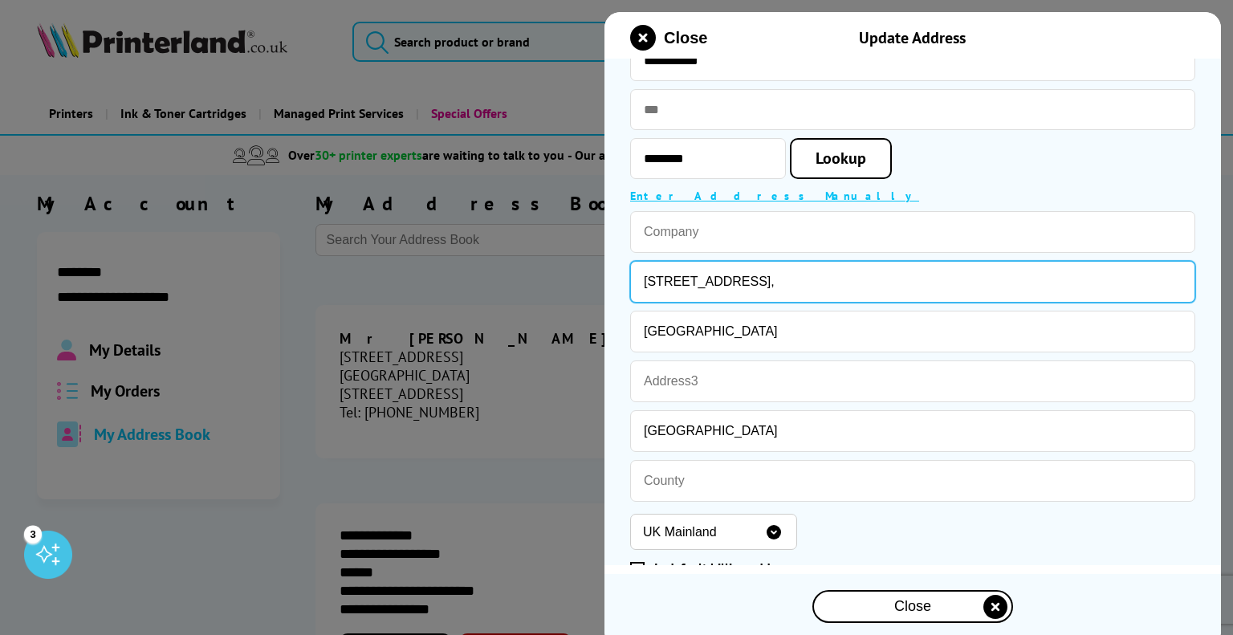
scroll to position [275, 0]
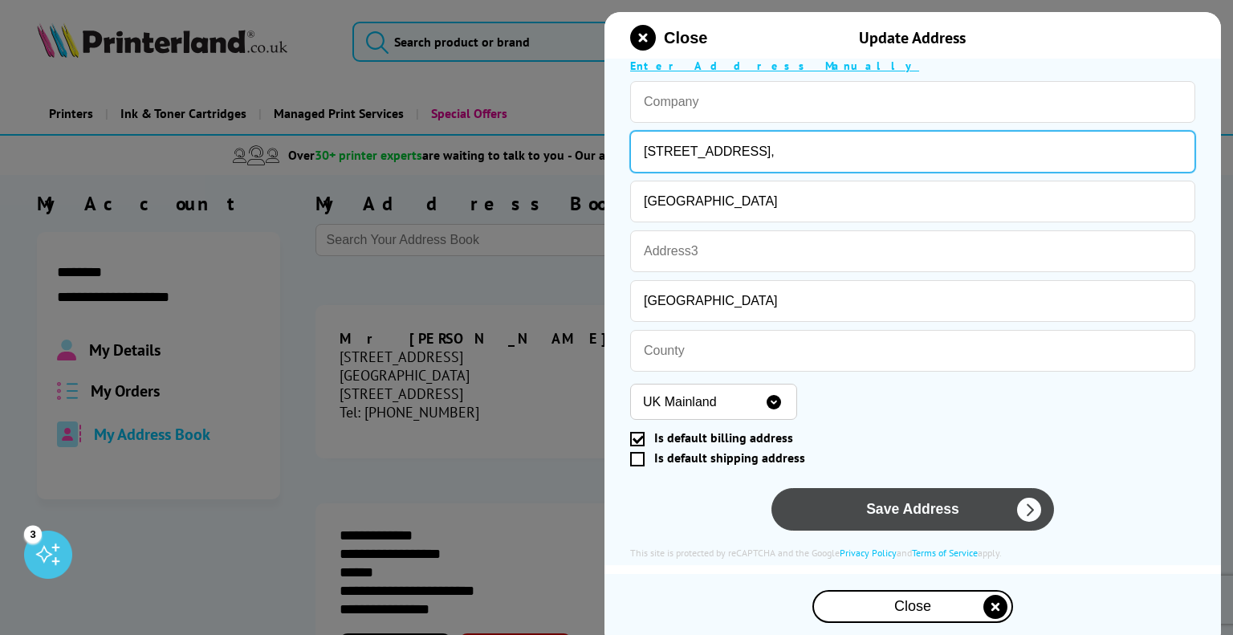
type input "[STREET_ADDRESS],"
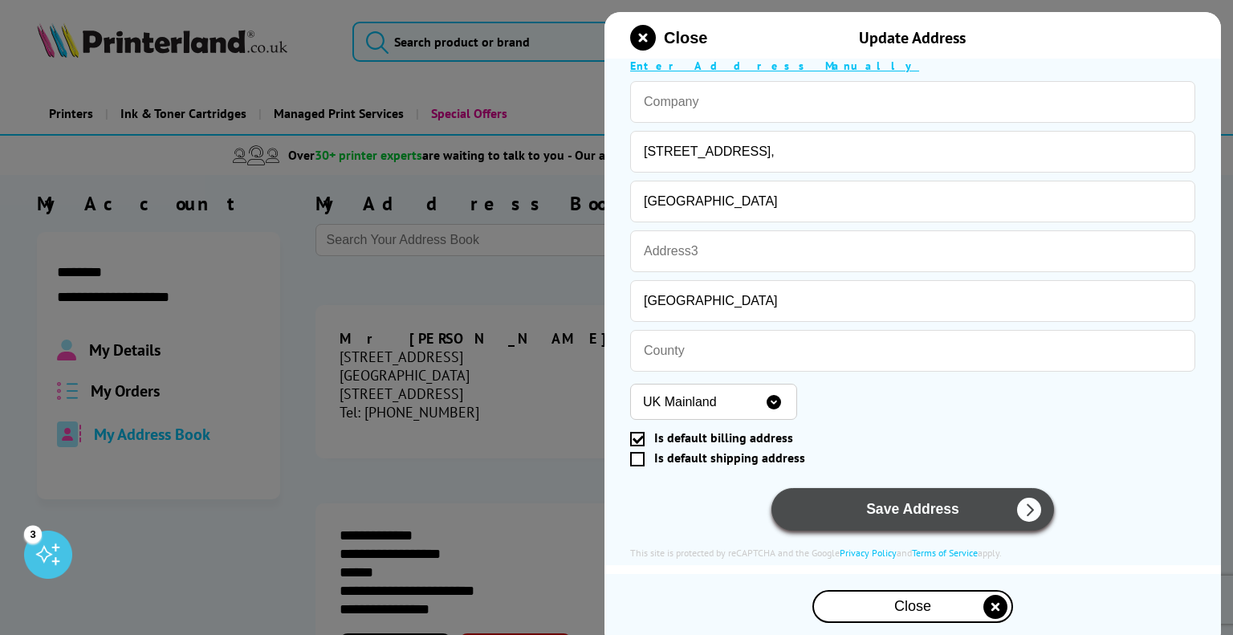
click at [911, 516] on button "Save Address" at bounding box center [913, 509] width 283 height 43
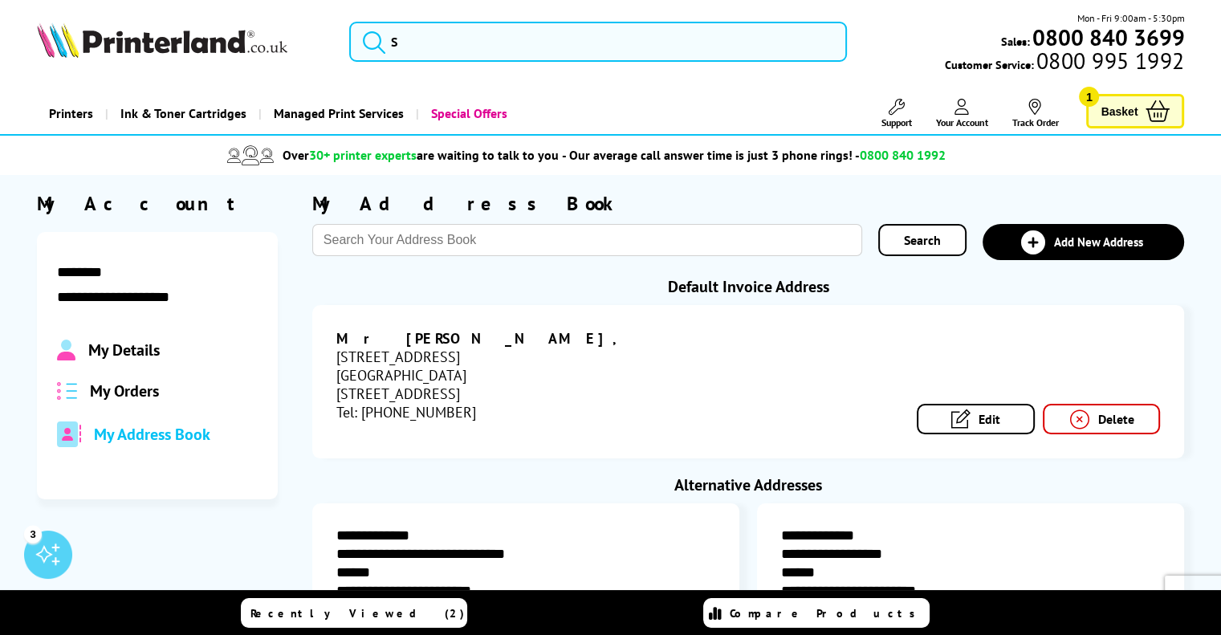
click at [454, 357] on div "[STREET_ADDRESS]" at bounding box center [542, 357] width 412 height 18
click at [814, 383] on div "Mr [PERSON_NAME], [STREET_ADDRESS] [GEOGRAPHIC_DATA] [GEOGRAPHIC_DATA] Tel: [PH…" at bounding box center [748, 381] width 825 height 105
click at [955, 400] on div "Mr [PERSON_NAME], [STREET_ADDRESS] [GEOGRAPHIC_DATA] [GEOGRAPHIC_DATA] Tel: [PH…" at bounding box center [748, 381] width 825 height 105
click at [948, 419] on link "Edit" at bounding box center [976, 419] width 118 height 31
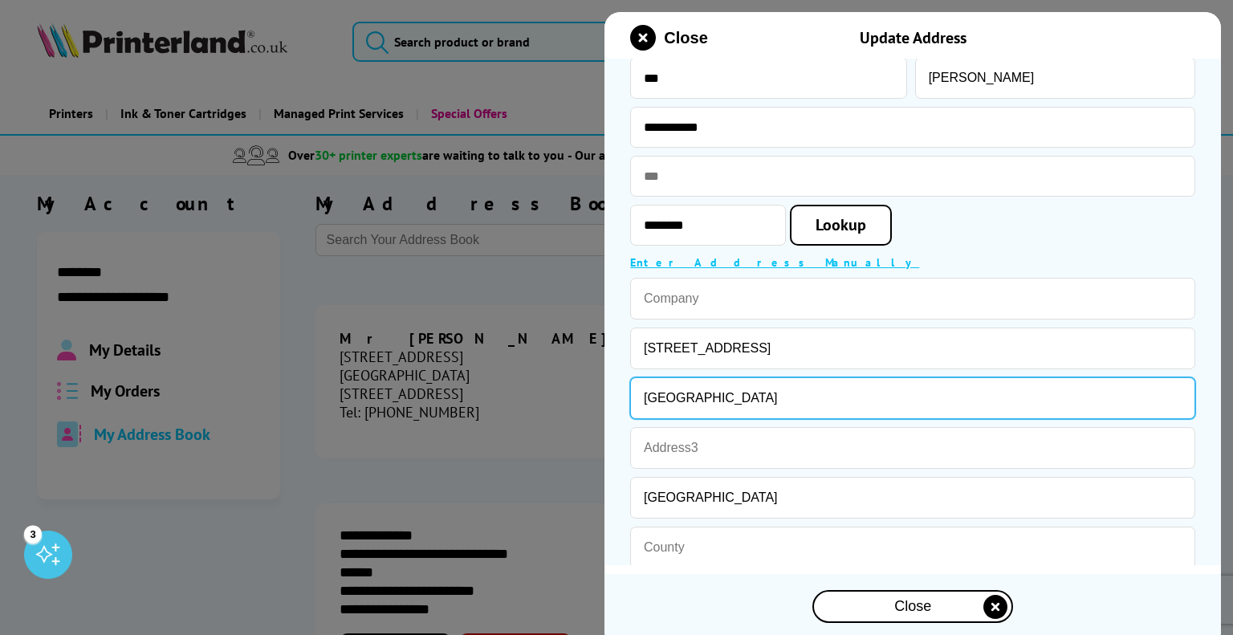
scroll to position [79, 0]
drag, startPoint x: 729, startPoint y: 398, endPoint x: 548, endPoint y: 404, distance: 181.6
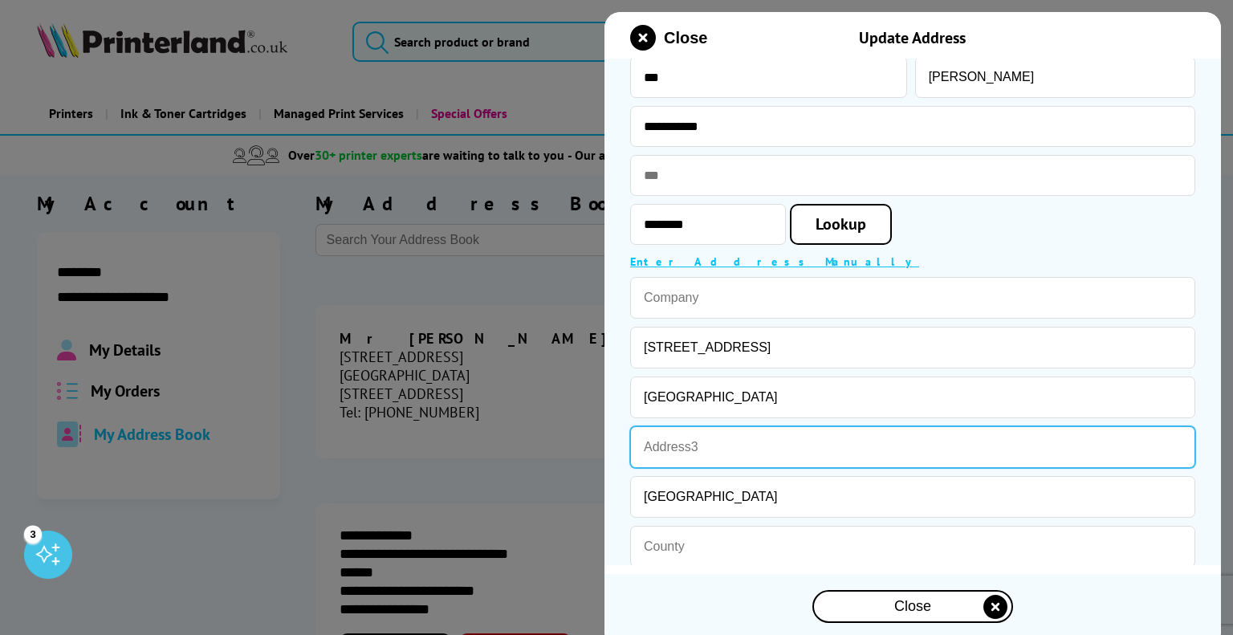
click at [669, 455] on input "text" at bounding box center [912, 447] width 565 height 42
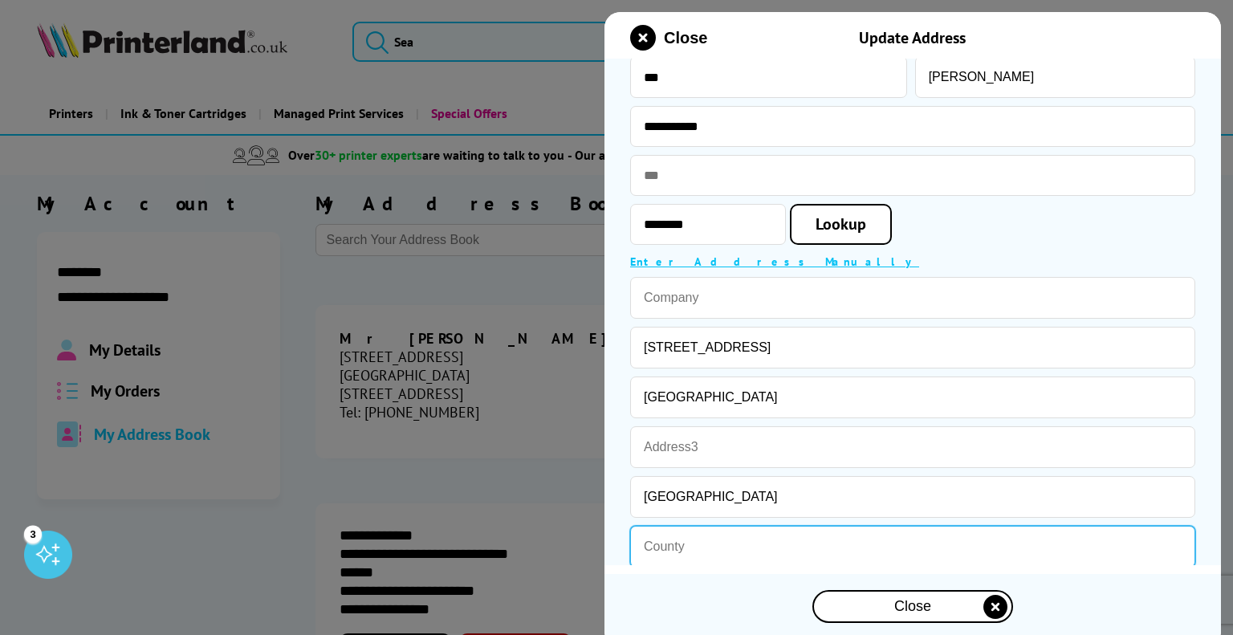
click at [672, 548] on input "text" at bounding box center [912, 547] width 565 height 42
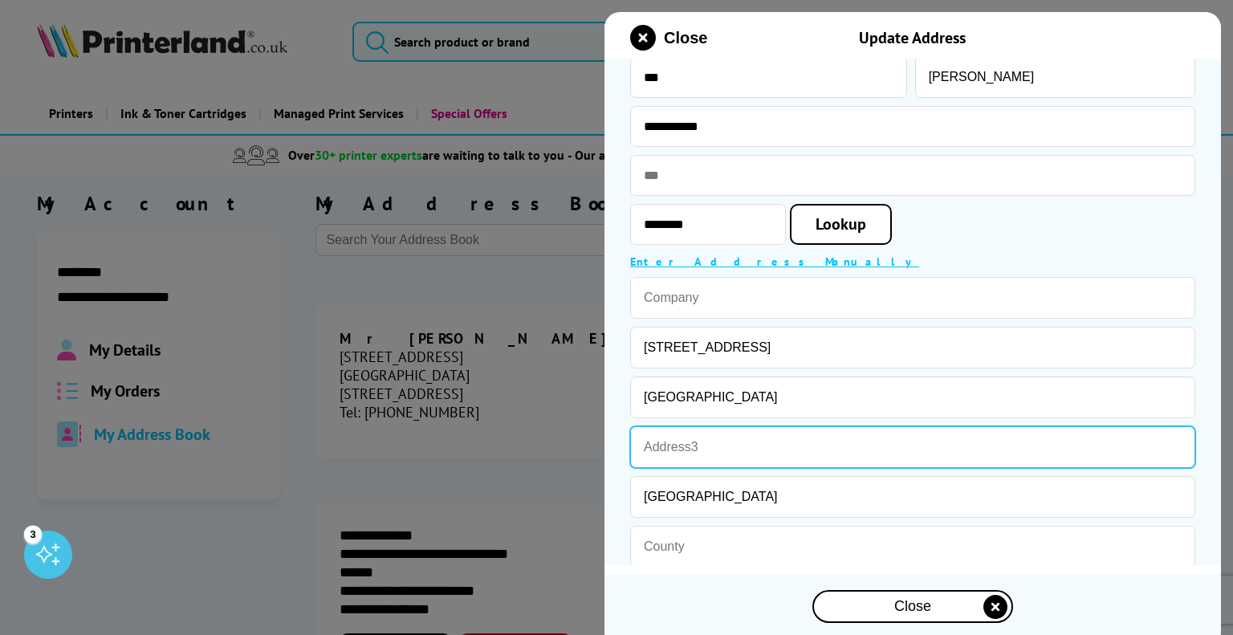
click at [666, 457] on input "text" at bounding box center [912, 447] width 565 height 42
paste input "[GEOGRAPHIC_DATA]"
type input "[GEOGRAPHIC_DATA]"
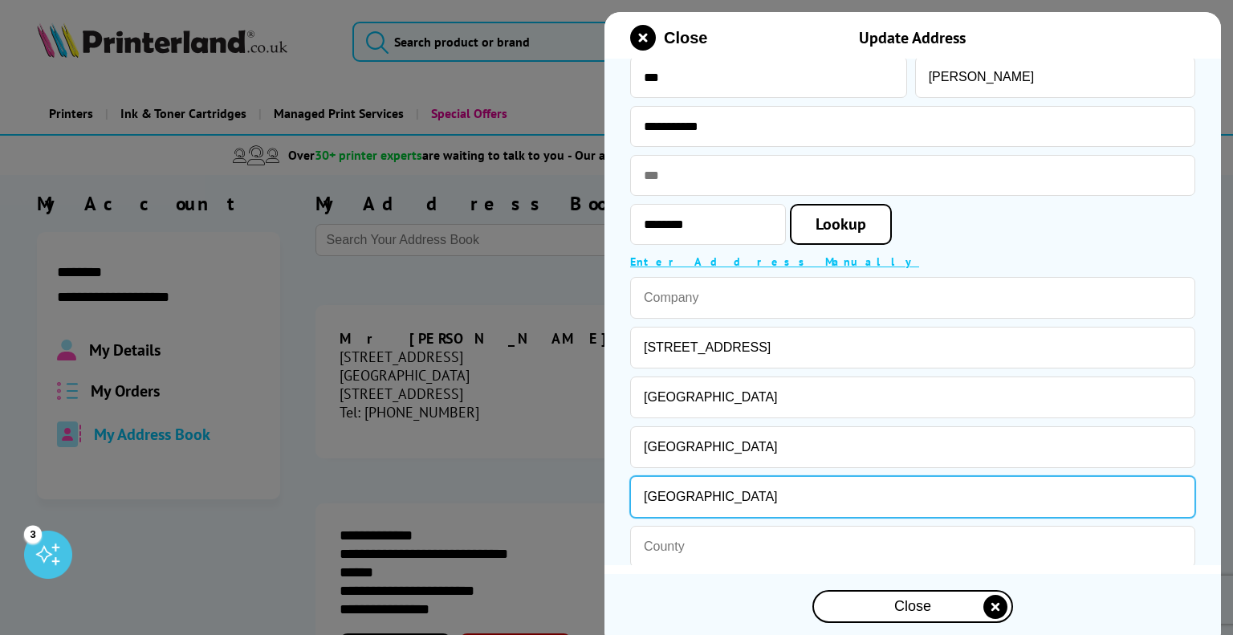
drag, startPoint x: 691, startPoint y: 496, endPoint x: 608, endPoint y: 498, distance: 82.7
click at [608, 498] on div "Please correct the following errors with your submission: Mr Miss Mrs Ms" at bounding box center [913, 371] width 617 height 783
type input "[GEOGRAPHIC_DATA]"
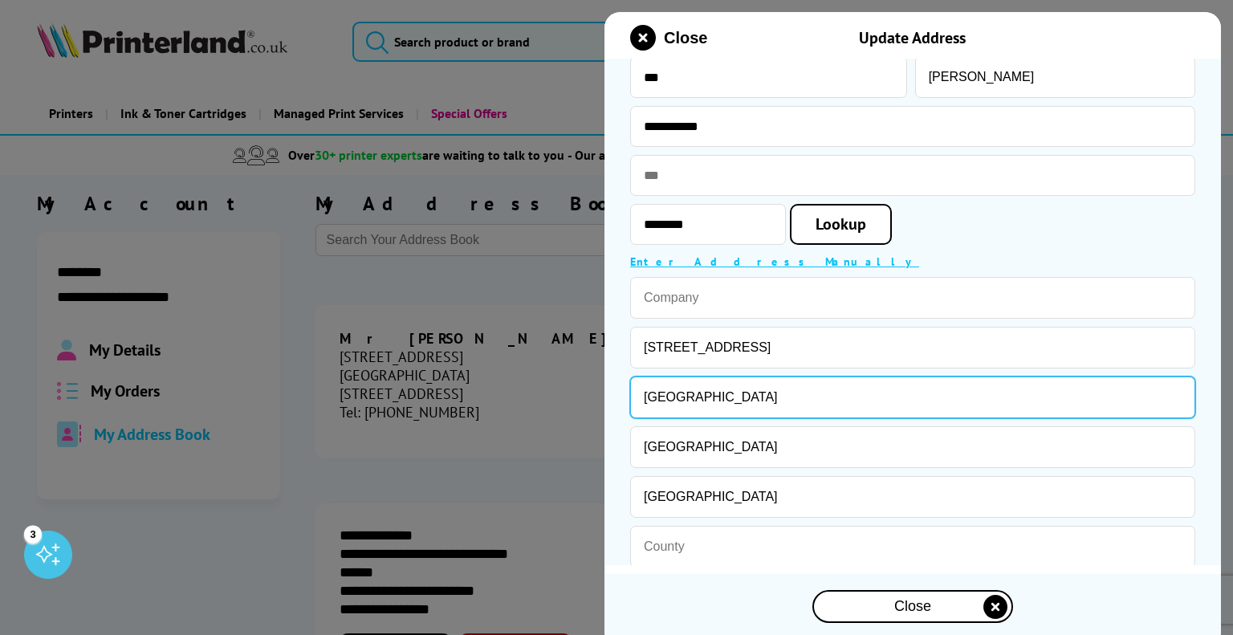
click at [739, 406] on input "[GEOGRAPHIC_DATA]" at bounding box center [912, 398] width 565 height 42
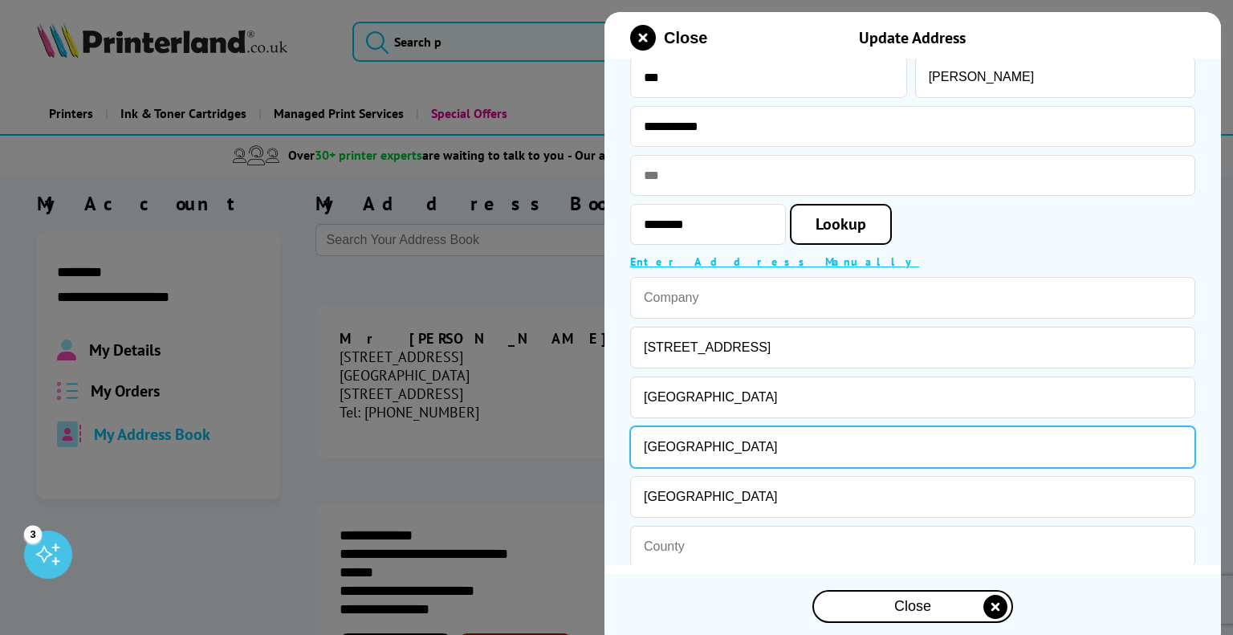
drag, startPoint x: 714, startPoint y: 447, endPoint x: 586, endPoint y: 445, distance: 127.7
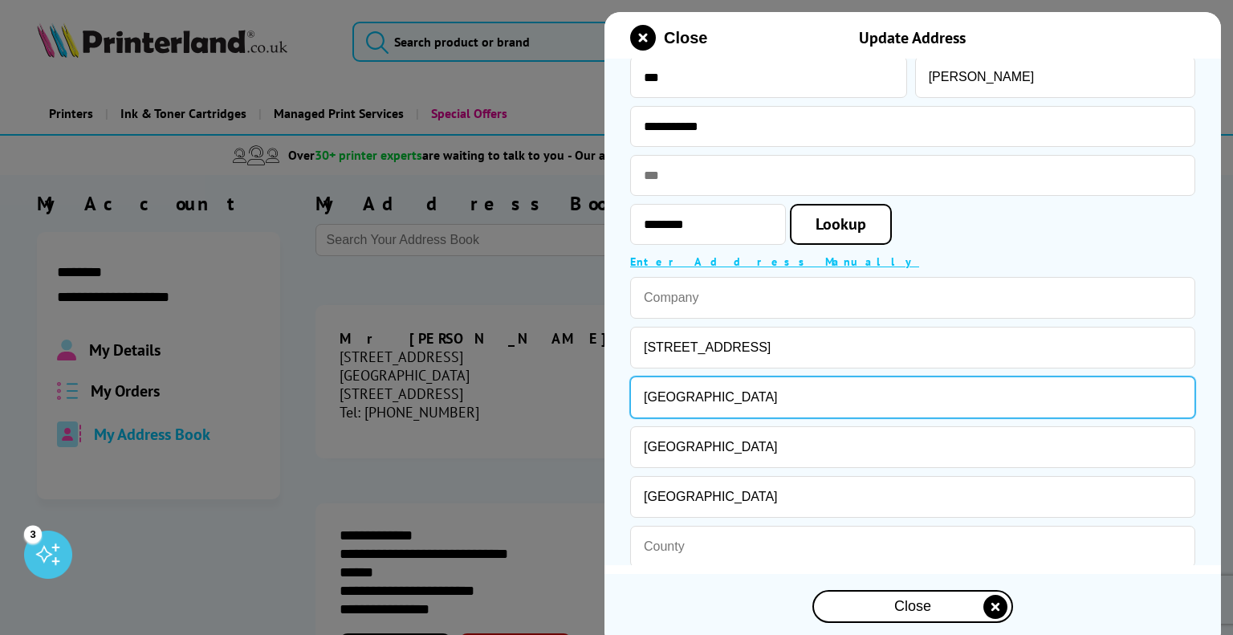
drag, startPoint x: 748, startPoint y: 396, endPoint x: 467, endPoint y: 410, distance: 281.4
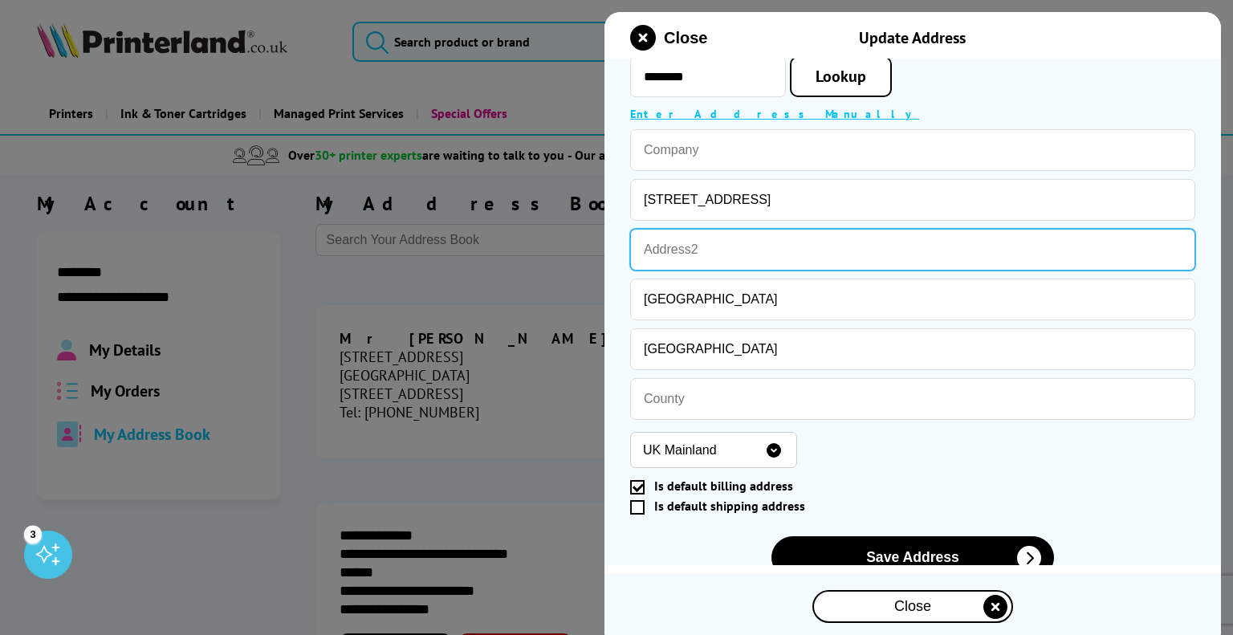
scroll to position [275, 0]
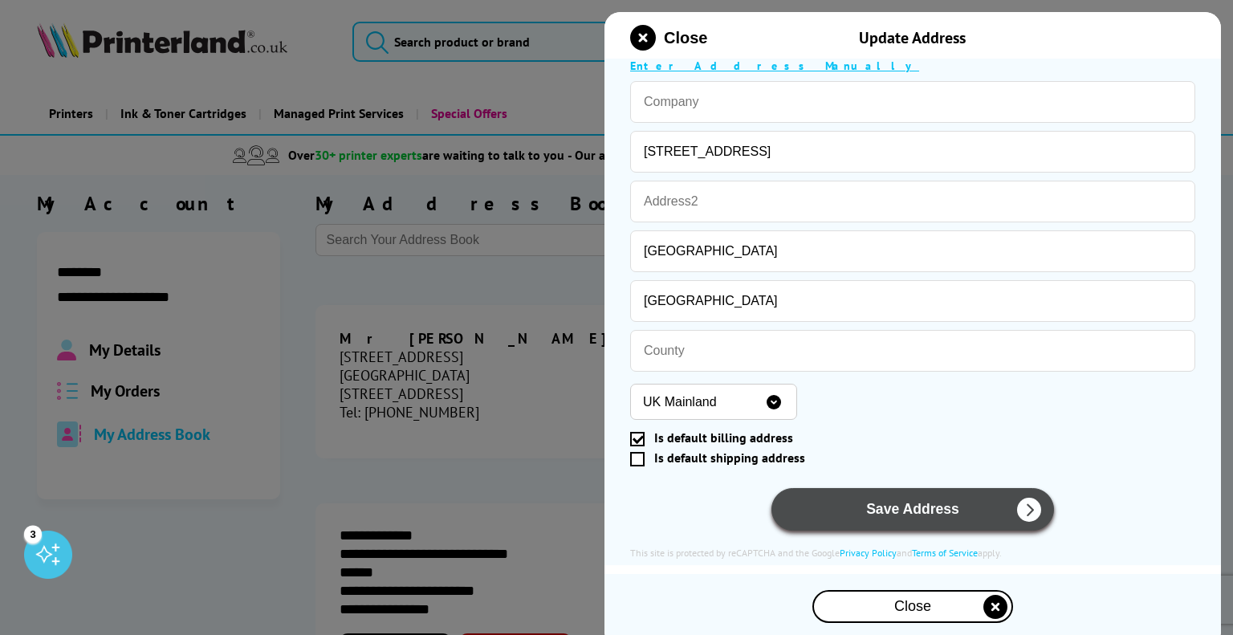
click at [860, 521] on button "Save Address" at bounding box center [913, 509] width 283 height 43
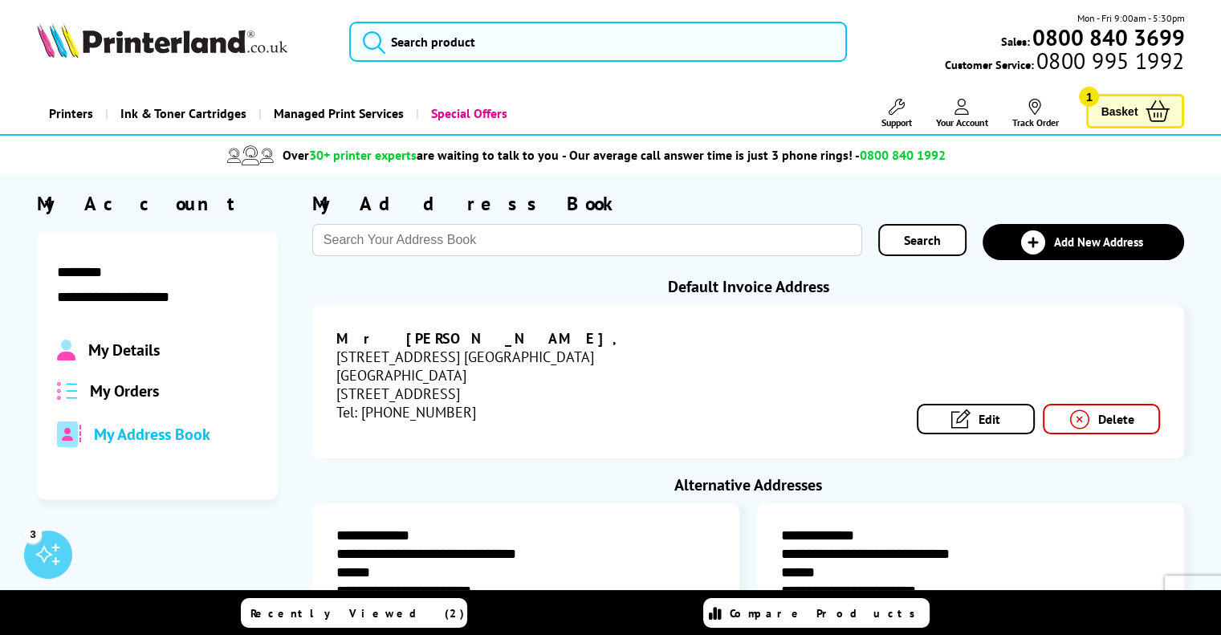
click at [984, 418] on link "Edit" at bounding box center [976, 419] width 118 height 31
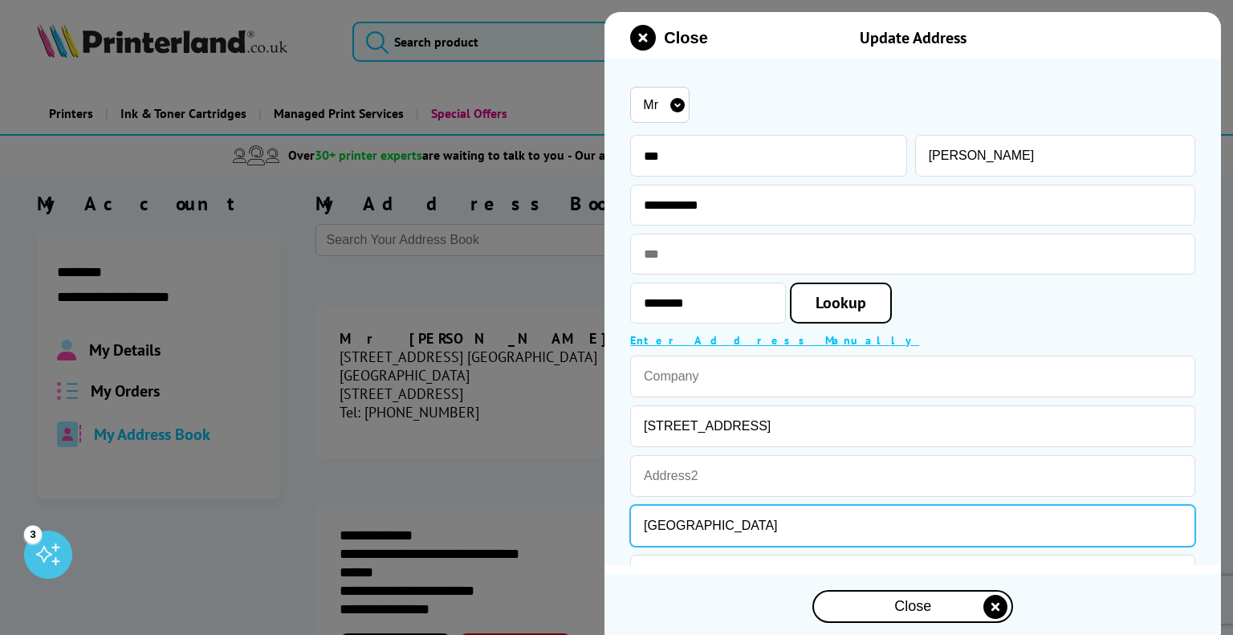
click at [642, 520] on input "[GEOGRAPHIC_DATA]" at bounding box center [912, 526] width 565 height 42
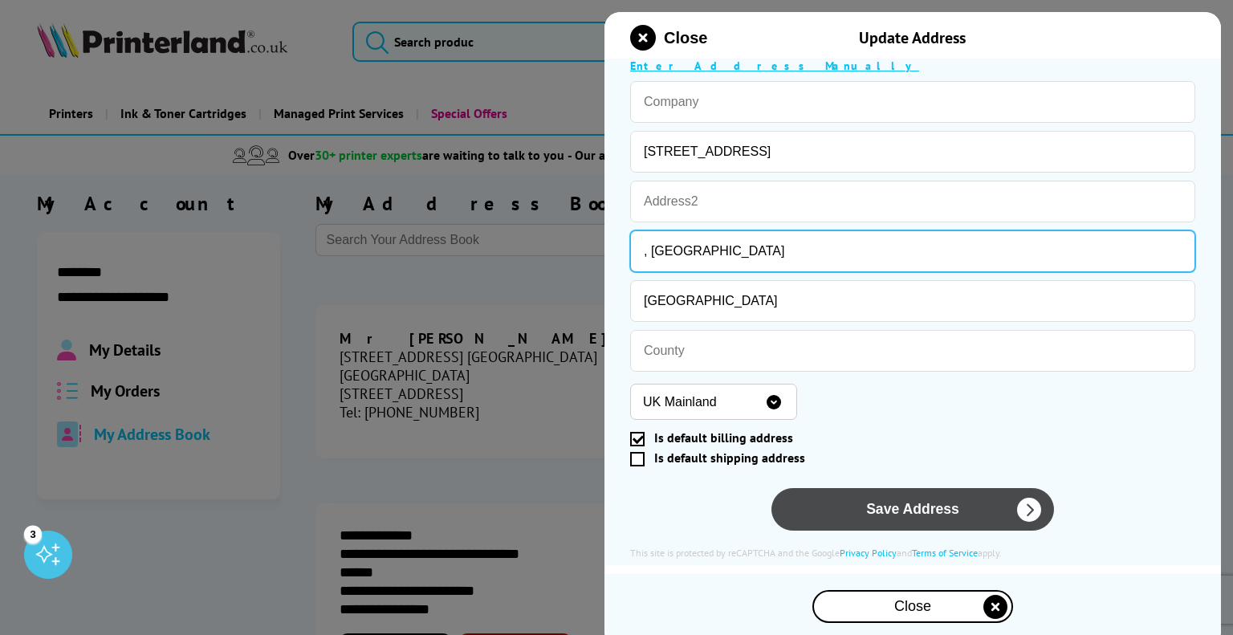
type input ", [GEOGRAPHIC_DATA]"
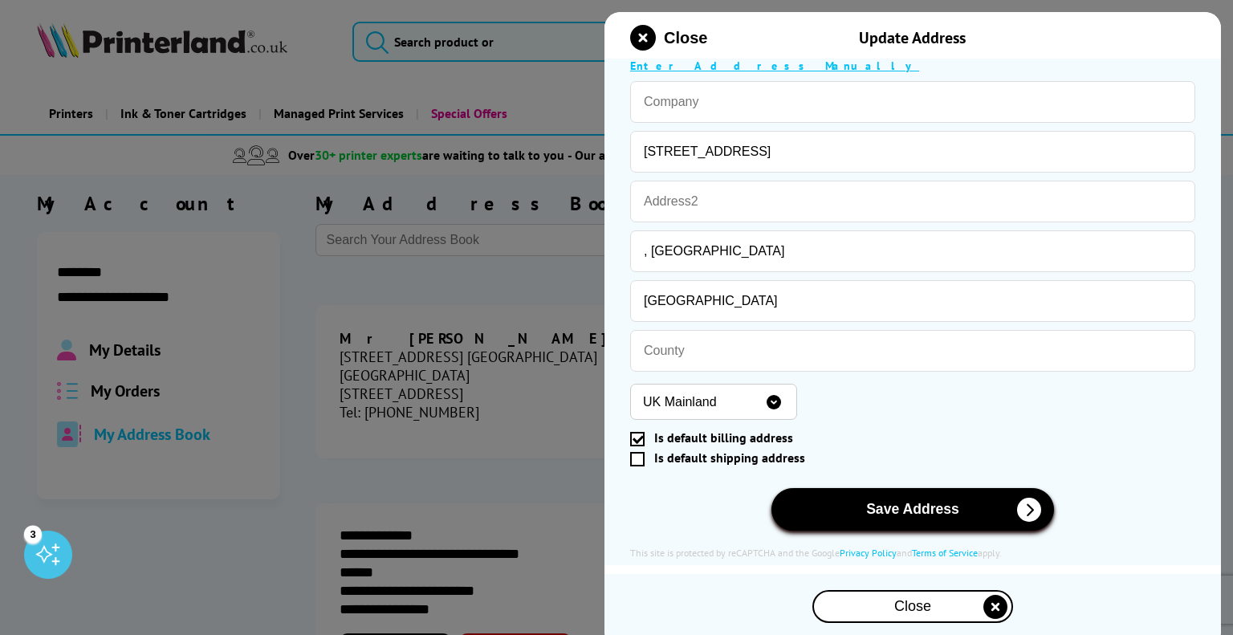
click at [841, 509] on button "Save Address" at bounding box center [913, 509] width 283 height 43
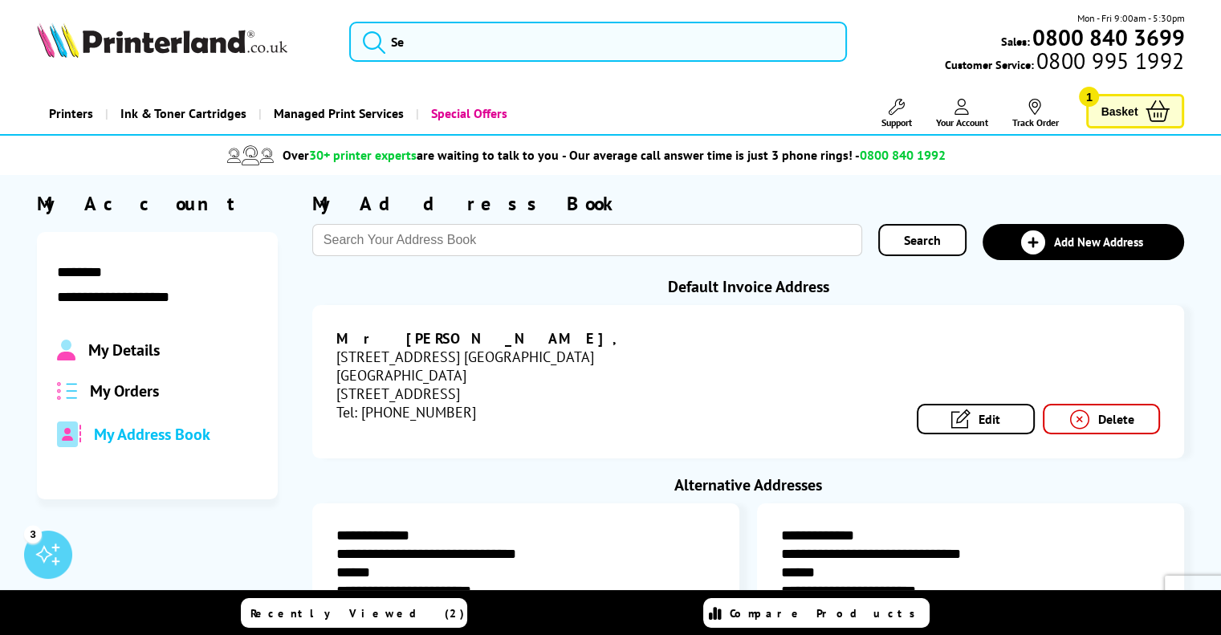
click at [472, 354] on div "[STREET_ADDRESS] [GEOGRAPHIC_DATA]" at bounding box center [542, 357] width 412 height 18
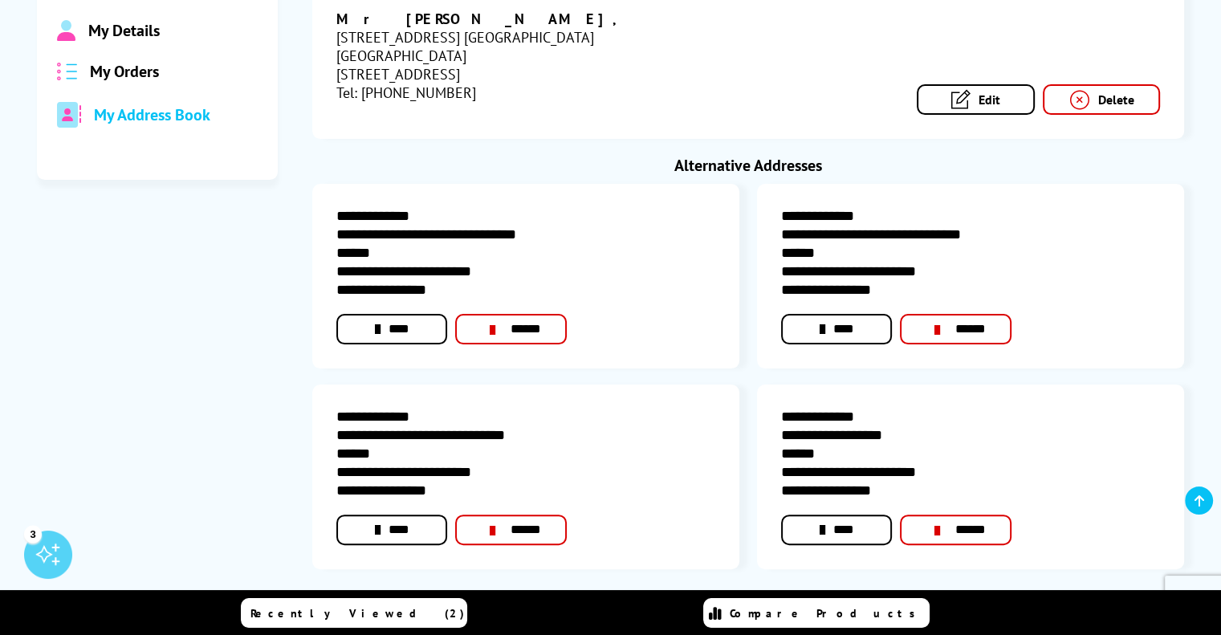
scroll to position [322, 0]
click at [511, 330] on link "******" at bounding box center [510, 328] width 111 height 31
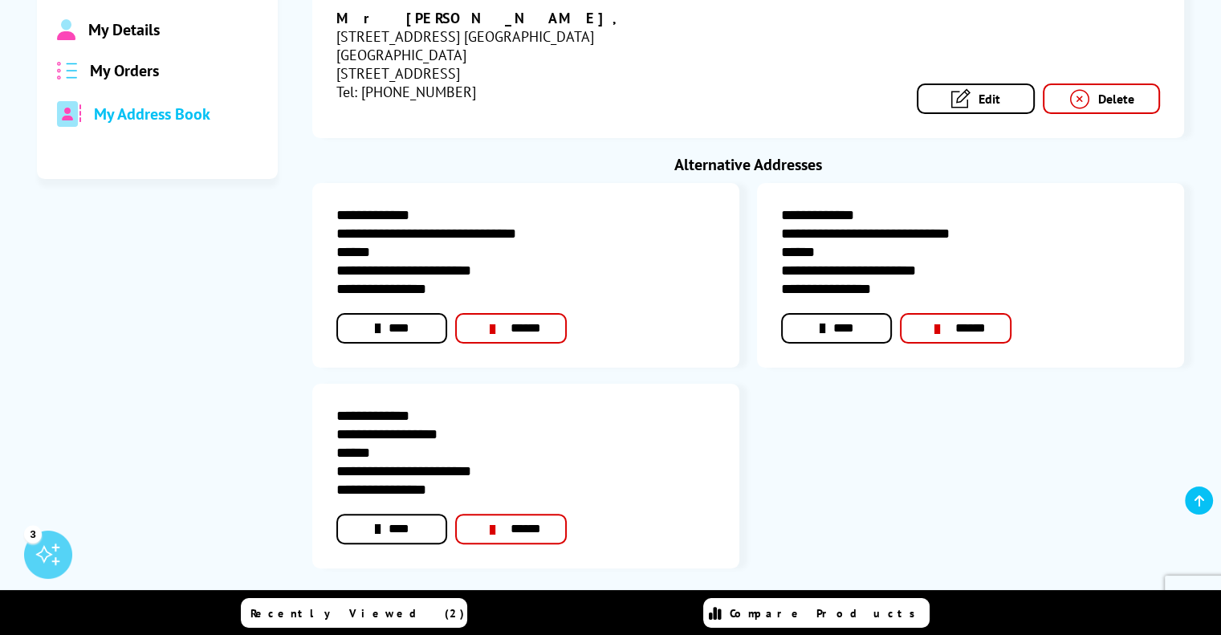
click at [501, 316] on link "******" at bounding box center [510, 328] width 111 height 31
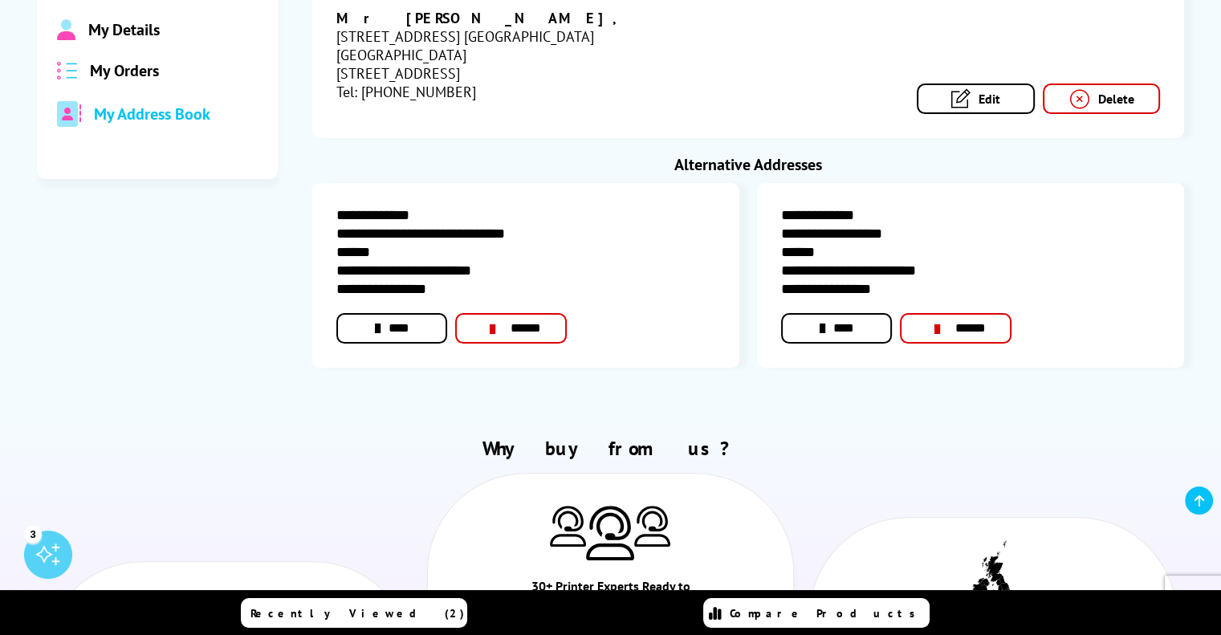
click at [524, 332] on link "******" at bounding box center [510, 328] width 111 height 31
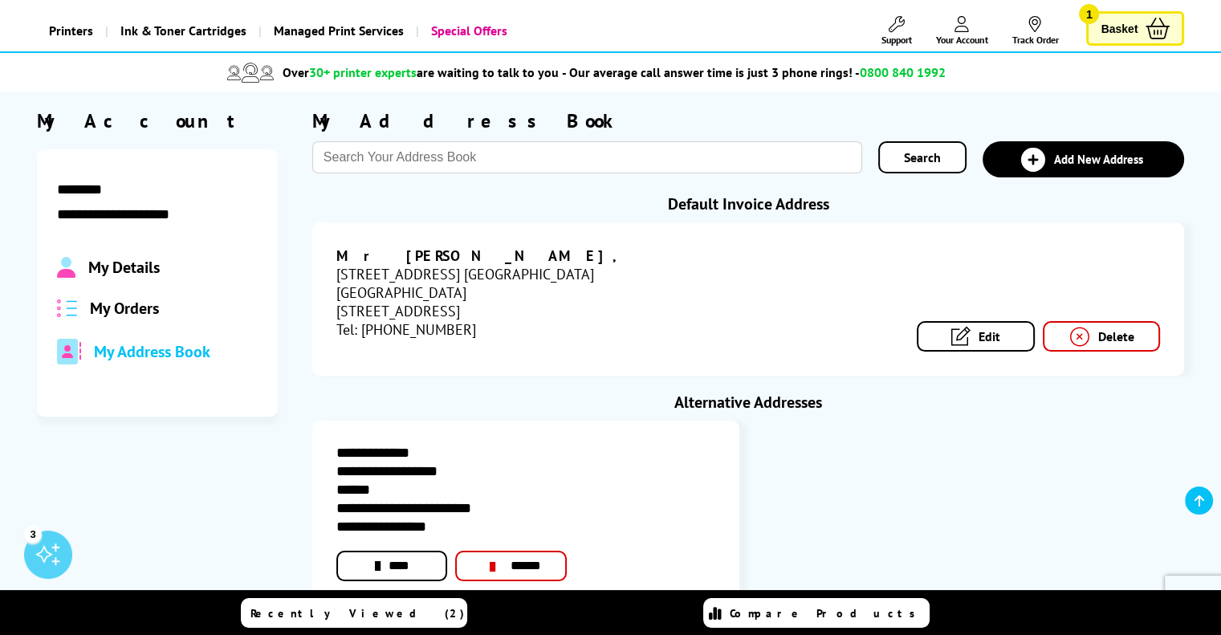
click at [1086, 333] on icon at bounding box center [1080, 337] width 21 height 18
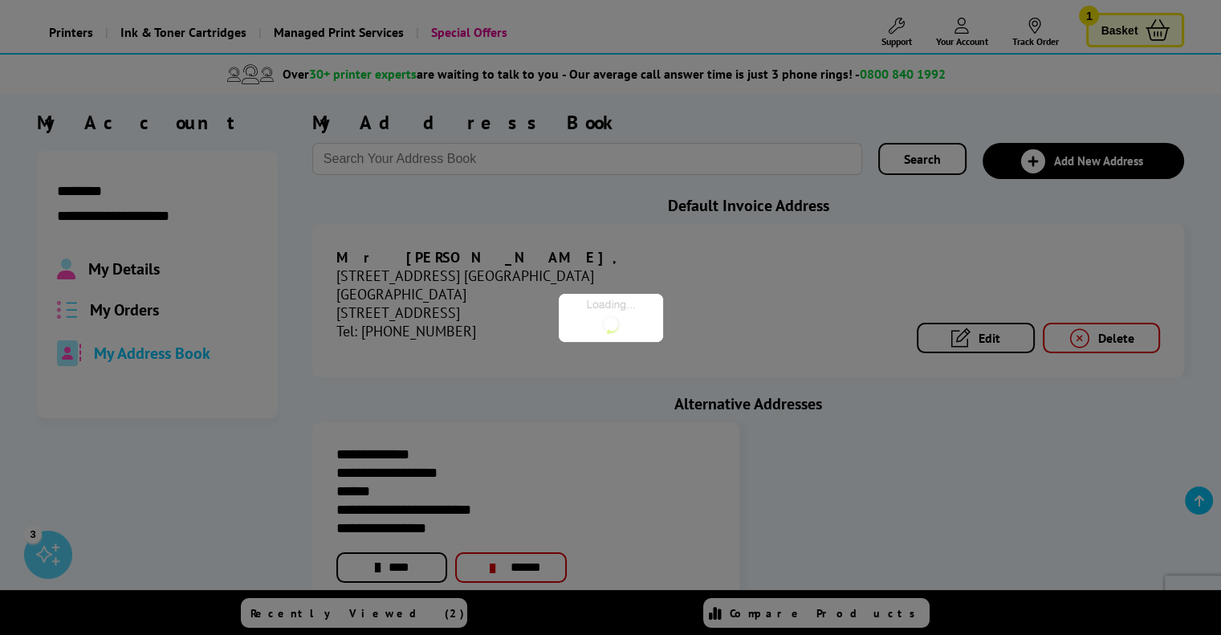
scroll to position [82, 0]
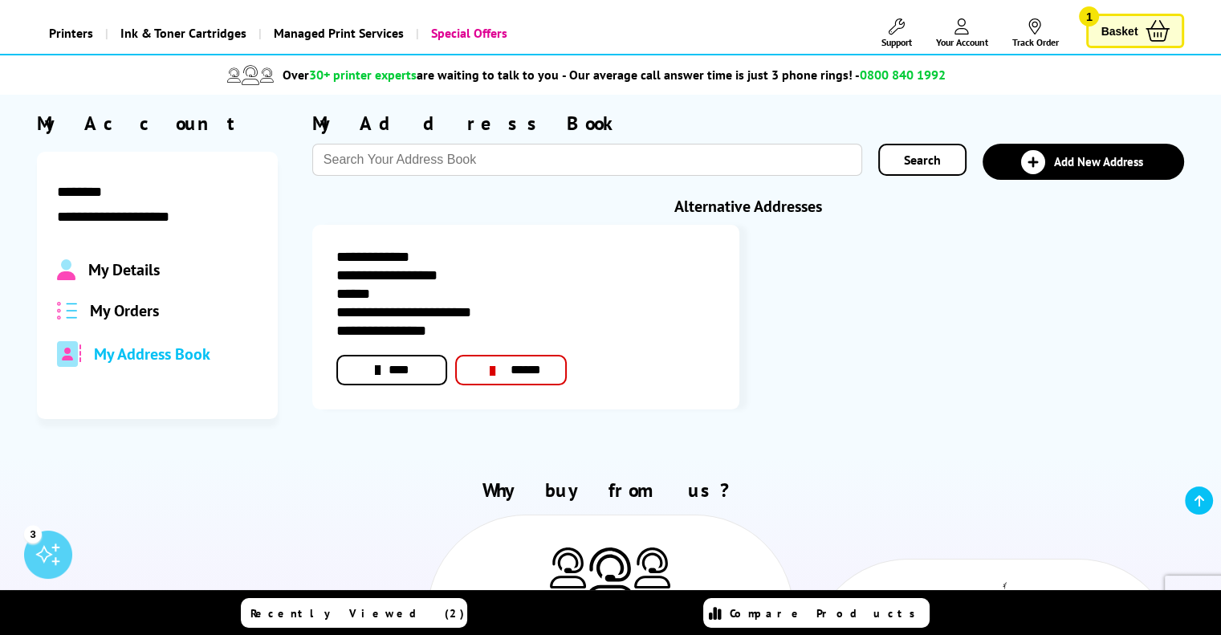
click at [817, 353] on div "**********" at bounding box center [748, 325] width 873 height 201
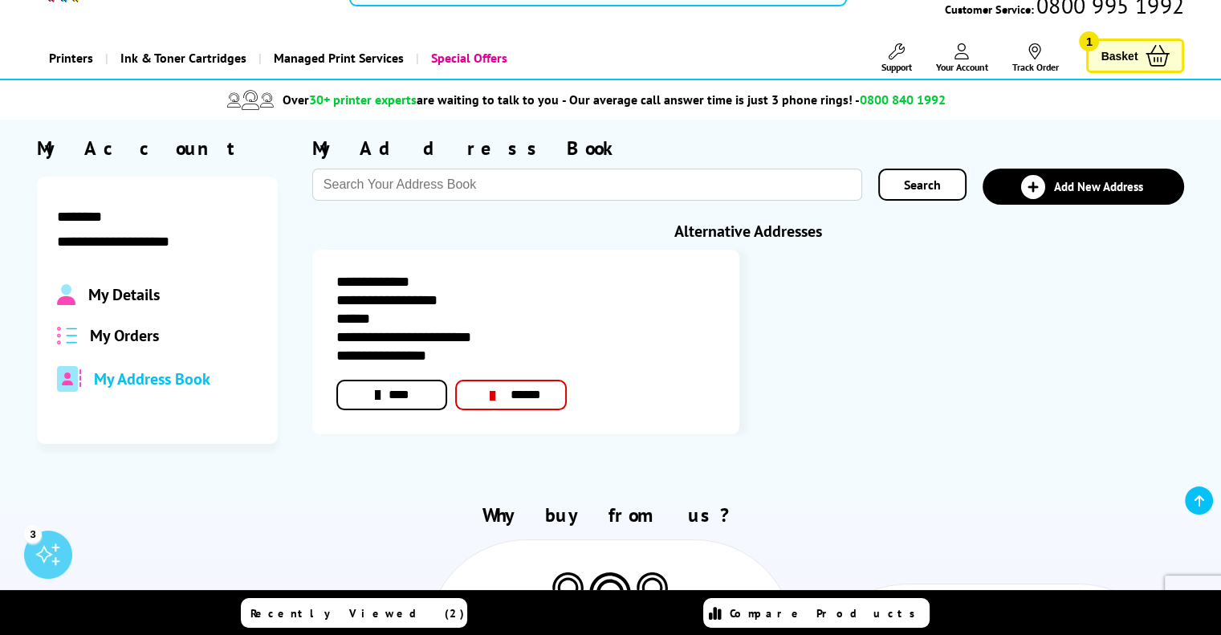
scroll to position [0, 0]
